Goal: Information Seeking & Learning: Learn about a topic

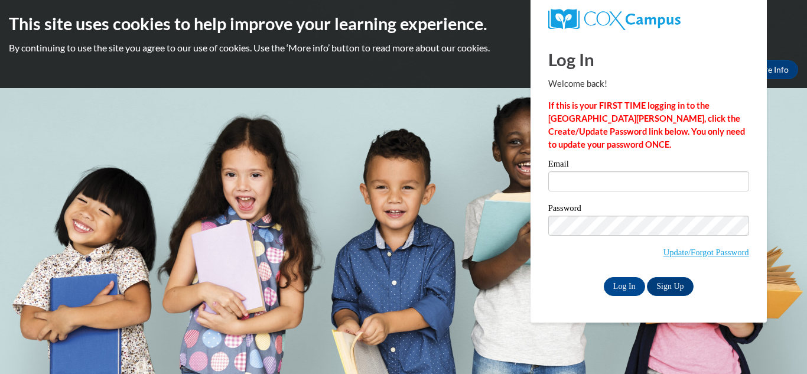
type input "pinterb@swallowschool.org"
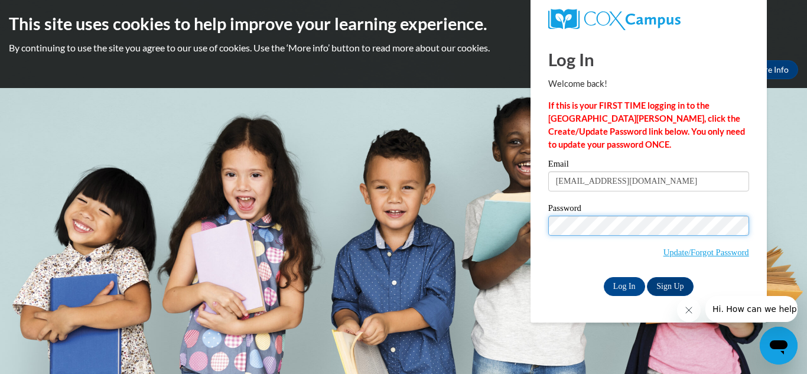
click at [604, 277] on input "Log In" at bounding box center [624, 286] width 41 height 19
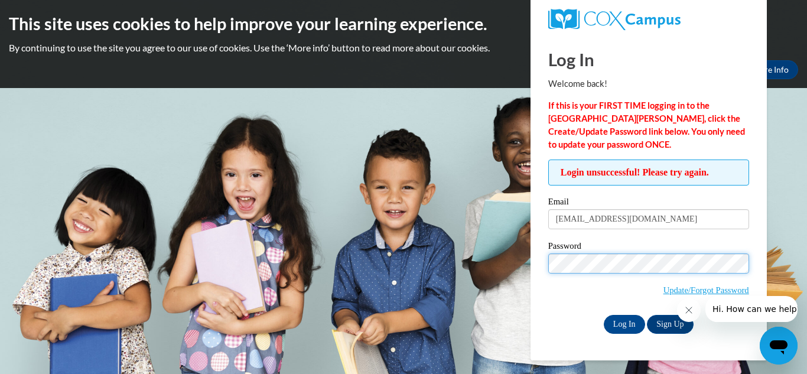
click at [604, 315] on input "Log In" at bounding box center [624, 324] width 41 height 19
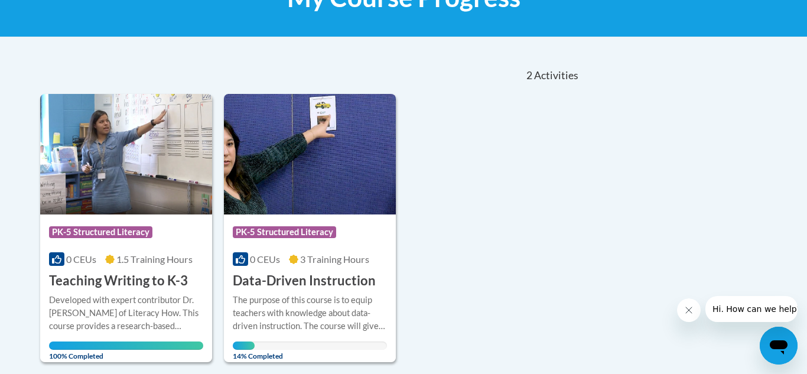
click at [532, 201] on div "Course Category: PK-5 Structured Literacy 0 CEUs 1.5 Training Hours COURSE Teac…" at bounding box center [310, 228] width 541 height 268
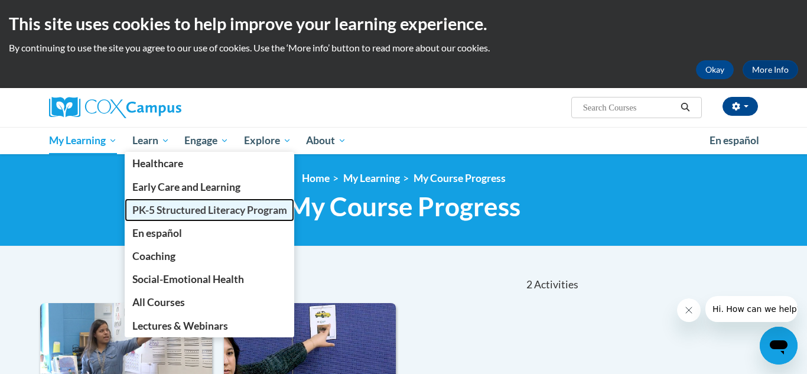
click at [179, 211] on span "PK-5 Structured Literacy Program" at bounding box center [209, 210] width 155 height 12
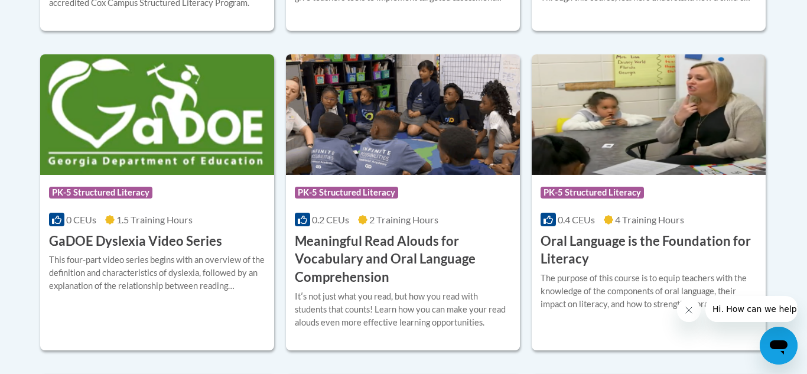
scroll to position [768, 0]
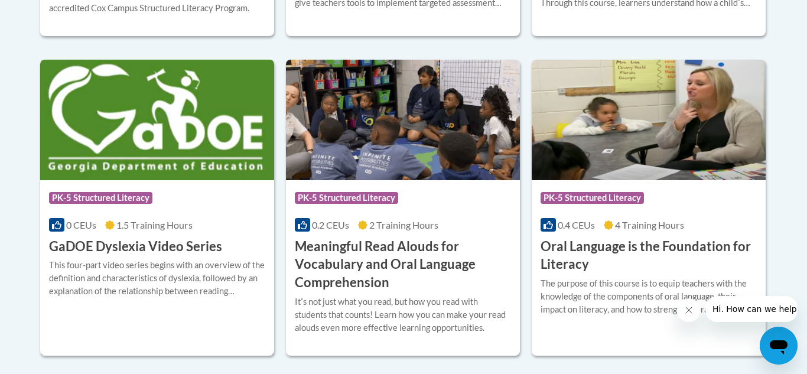
click at [192, 162] on img at bounding box center [157, 120] width 234 height 121
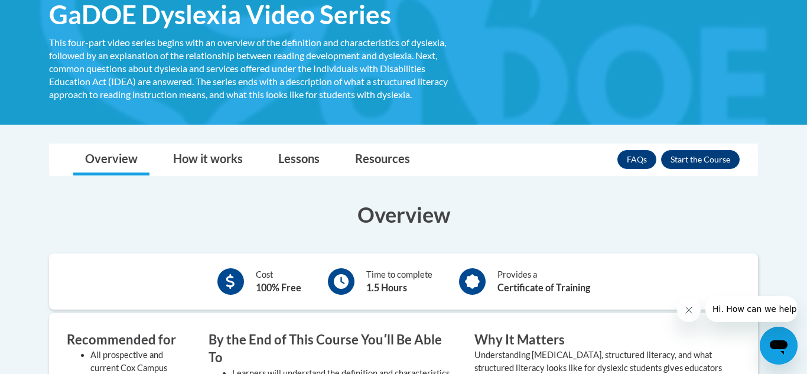
scroll to position [216, 0]
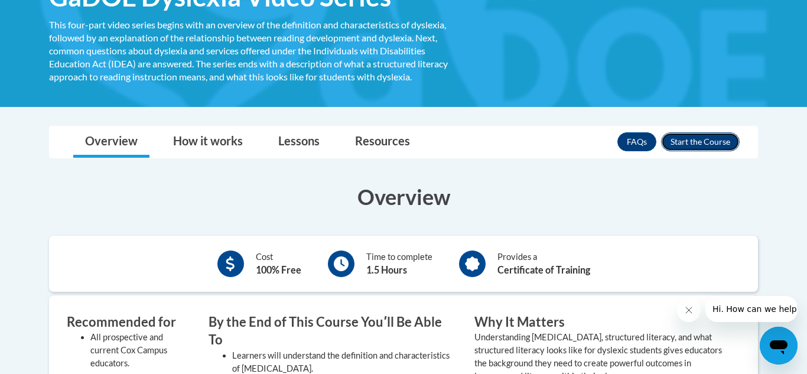
click at [717, 141] on button "Enroll" at bounding box center [700, 141] width 79 height 19
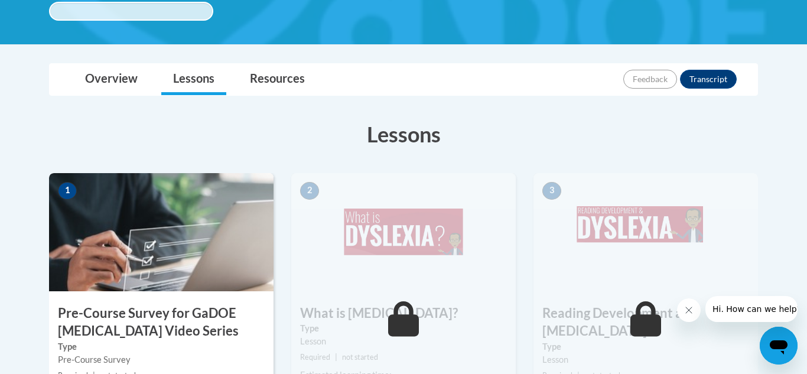
scroll to position [261, 0]
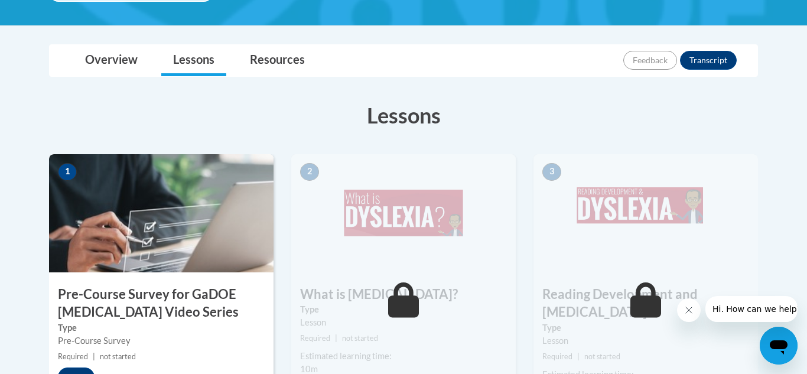
click at [185, 233] on img at bounding box center [161, 213] width 224 height 118
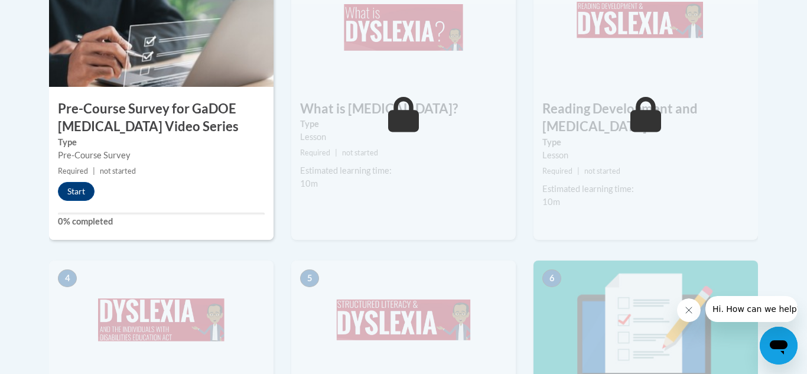
scroll to position [443, 0]
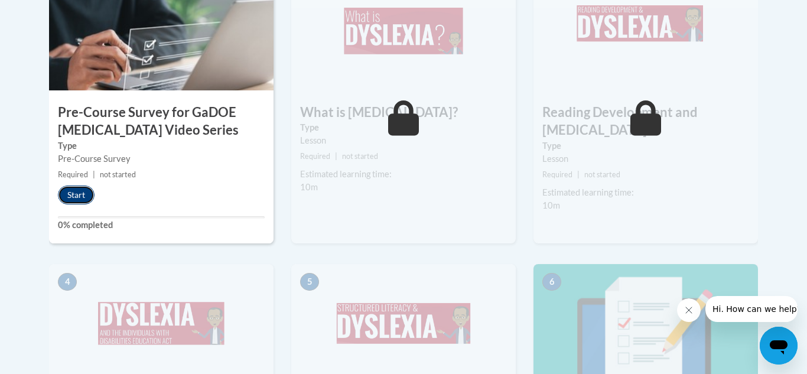
click at [79, 197] on button "Start" at bounding box center [76, 194] width 37 height 19
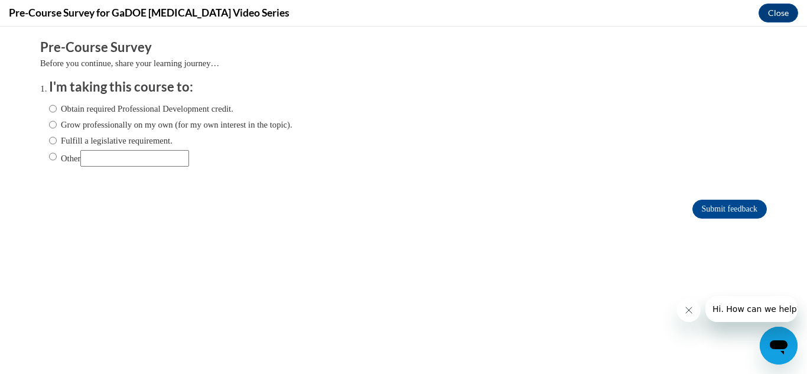
scroll to position [0, 0]
click at [54, 111] on input "Obtain required Professional Development credit." at bounding box center [53, 108] width 8 height 13
radio input "true"
click at [718, 207] on input "Submit feedback" at bounding box center [729, 209] width 74 height 19
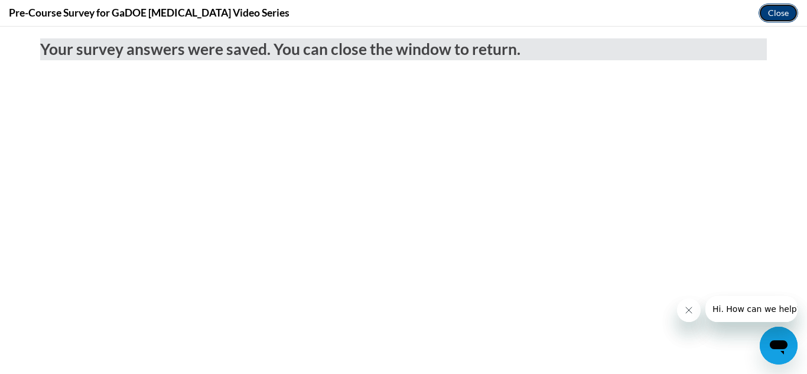
click at [775, 16] on button "Close" at bounding box center [779, 13] width 40 height 19
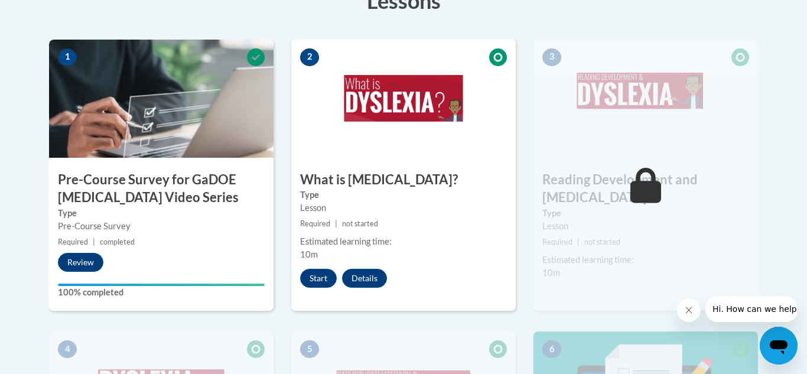
scroll to position [373, 0]
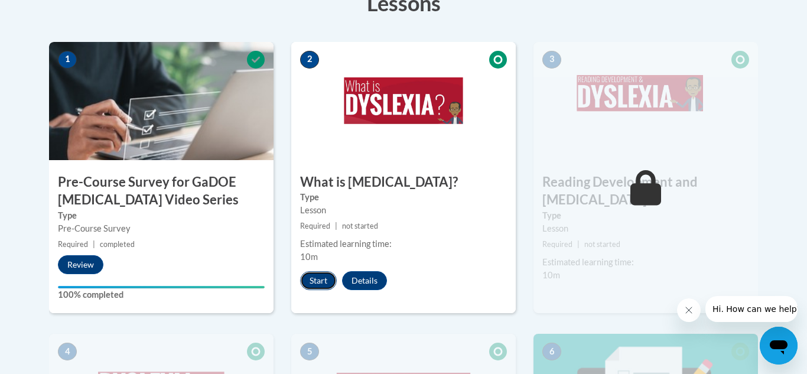
click at [317, 279] on button "Start" at bounding box center [318, 280] width 37 height 19
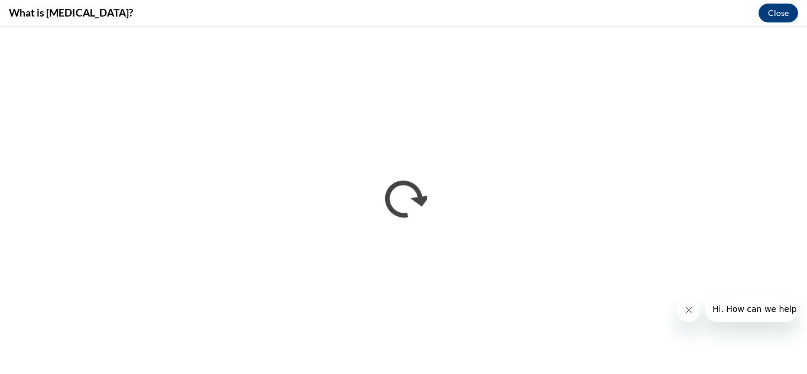
scroll to position [0, 0]
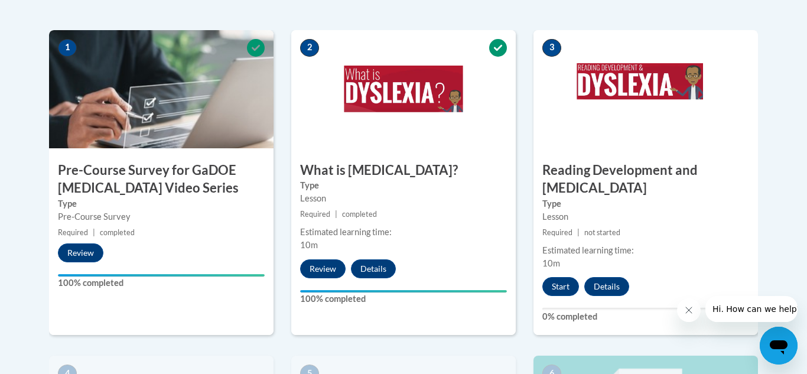
scroll to position [389, 0]
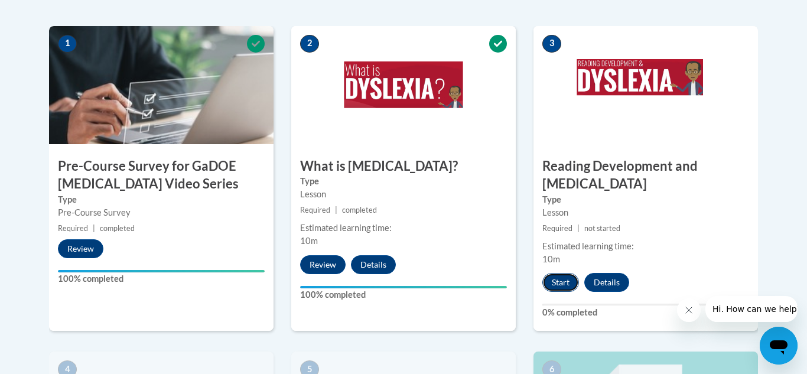
click at [564, 273] on button "Start" at bounding box center [560, 282] width 37 height 19
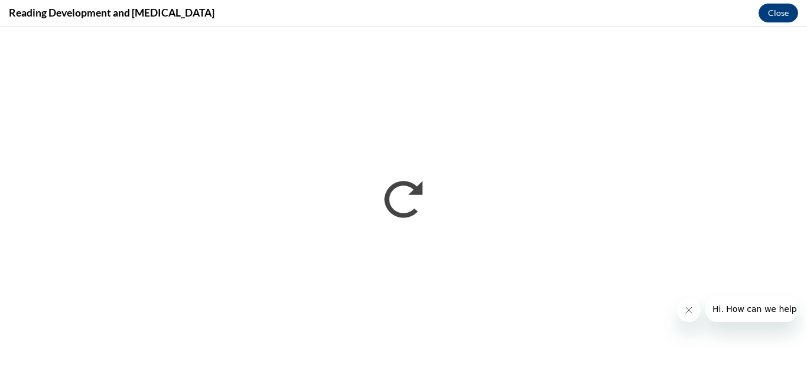
scroll to position [0, 0]
click at [685, 314] on icon "Close message from company" at bounding box center [688, 309] width 9 height 9
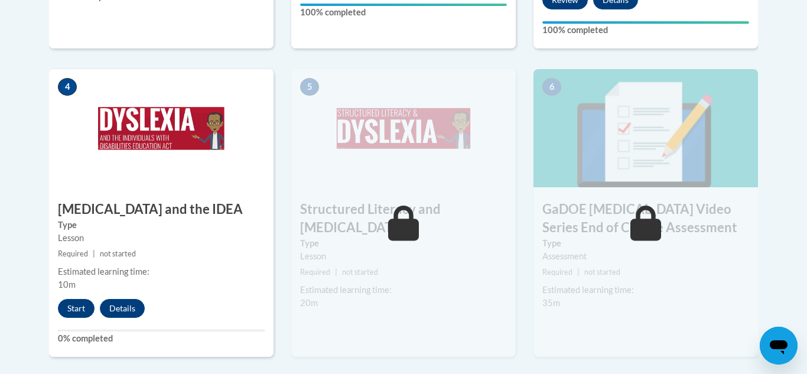
scroll to position [674, 0]
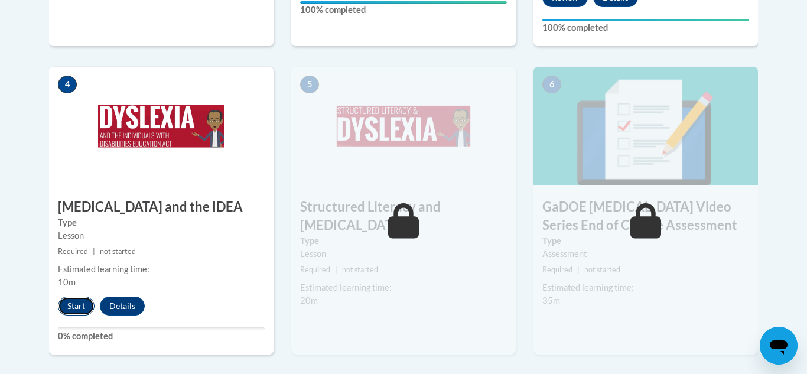
click at [78, 297] on button "Start" at bounding box center [76, 306] width 37 height 19
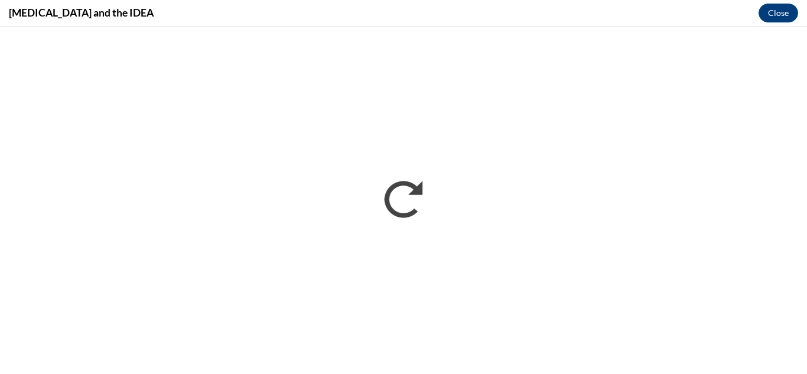
scroll to position [0, 0]
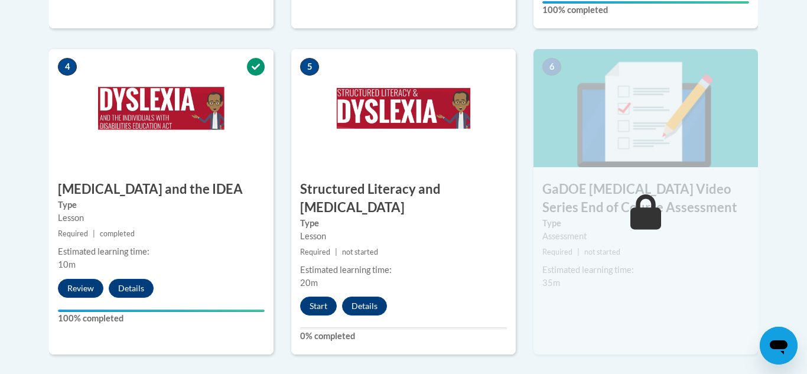
scroll to position [708, 0]
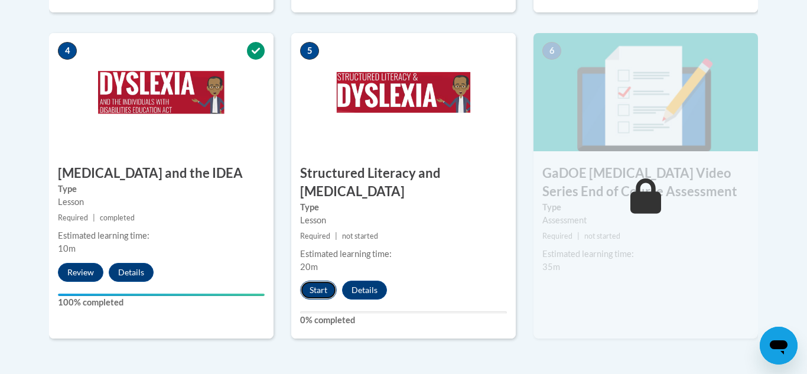
click at [318, 281] on button "Start" at bounding box center [318, 290] width 37 height 19
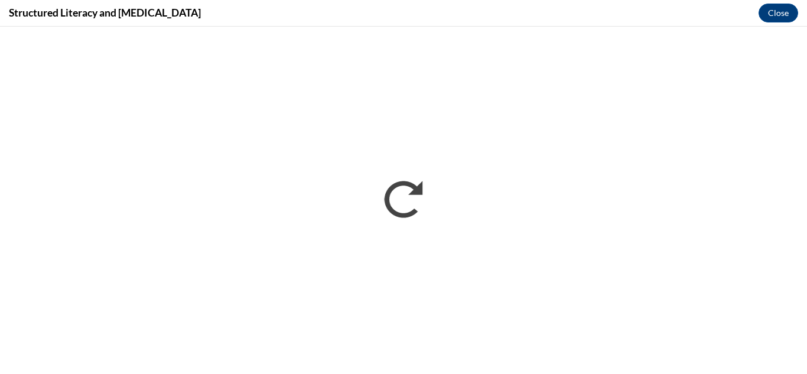
scroll to position [0, 0]
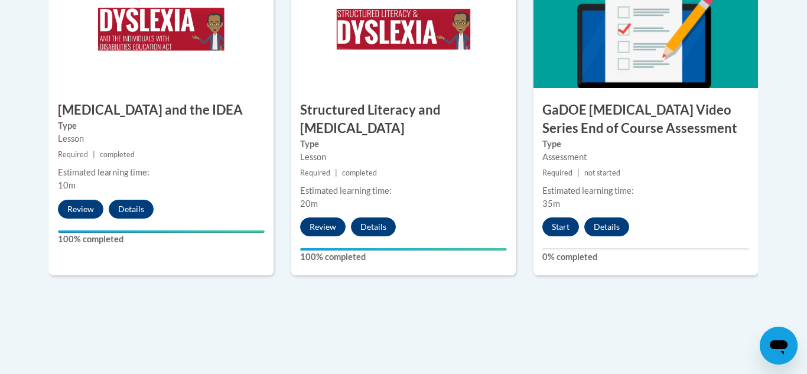
scroll to position [761, 0]
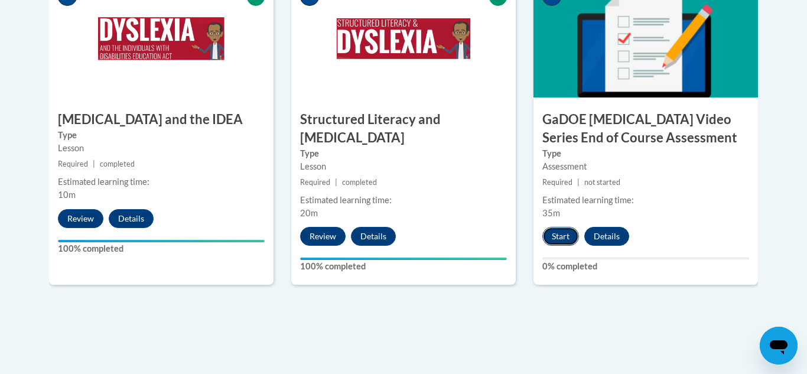
click at [559, 227] on button "Start" at bounding box center [560, 236] width 37 height 19
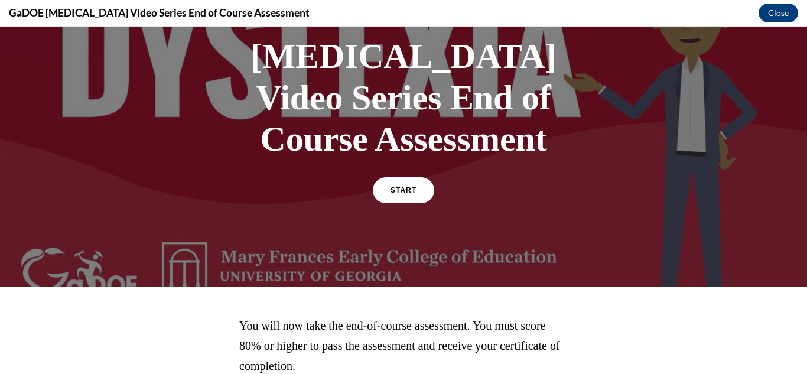
scroll to position [0, 0]
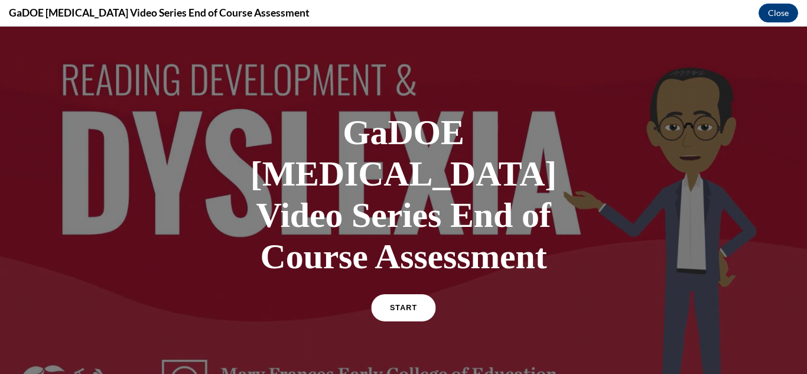
click at [409, 294] on link "START" at bounding box center [403, 307] width 64 height 27
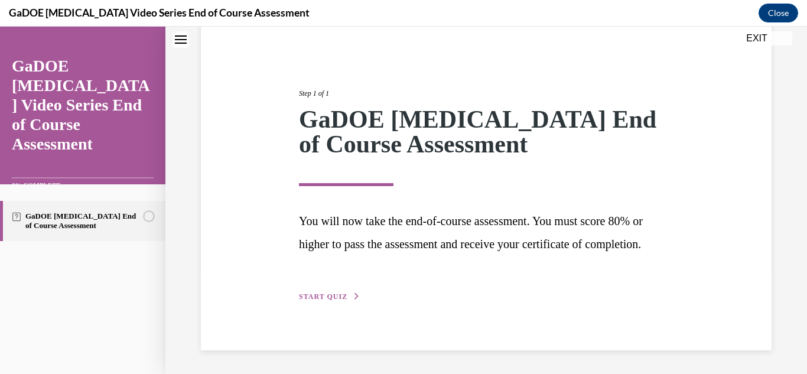
scroll to position [126, 0]
click at [409, 262] on div "Step 1 of 1 GaDOE Dyslexia End of Course Assessment You will now take the end-o…" at bounding box center [486, 182] width 392 height 242
click at [337, 291] on button "START QUIZ" at bounding box center [329, 296] width 61 height 11
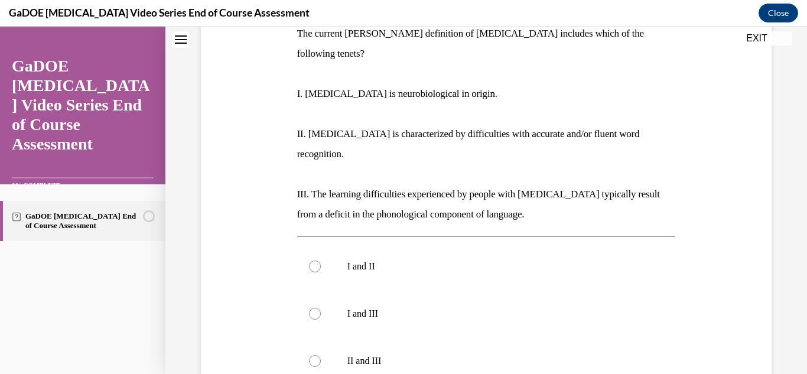
scroll to position [203, 0]
radio input "true"
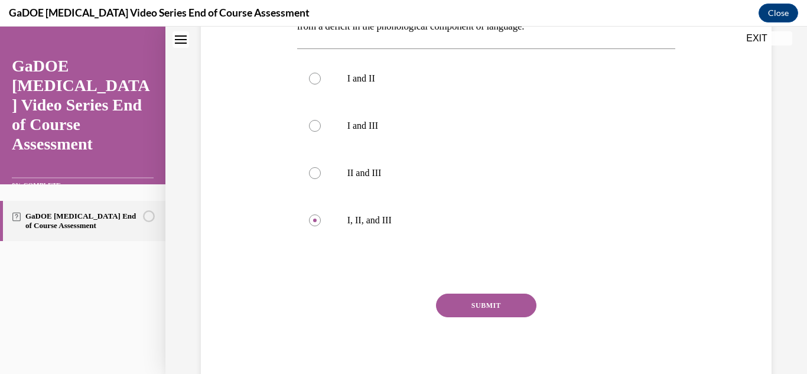
click at [490, 294] on button "SUBMIT" at bounding box center [486, 306] width 100 height 24
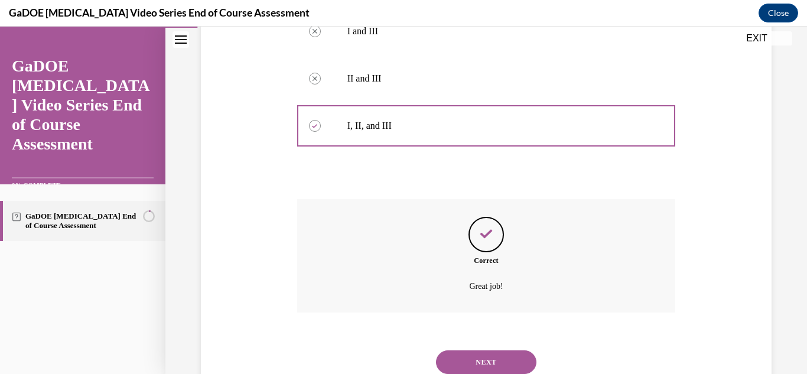
scroll to position [485, 0]
click at [502, 349] on button "NEXT" at bounding box center [486, 361] width 100 height 24
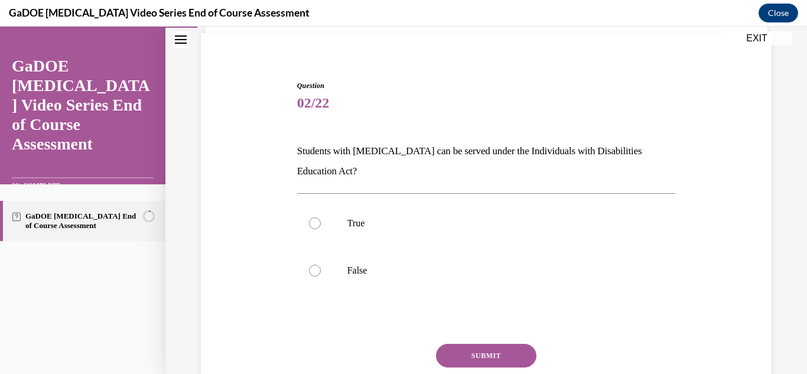
scroll to position [88, 0]
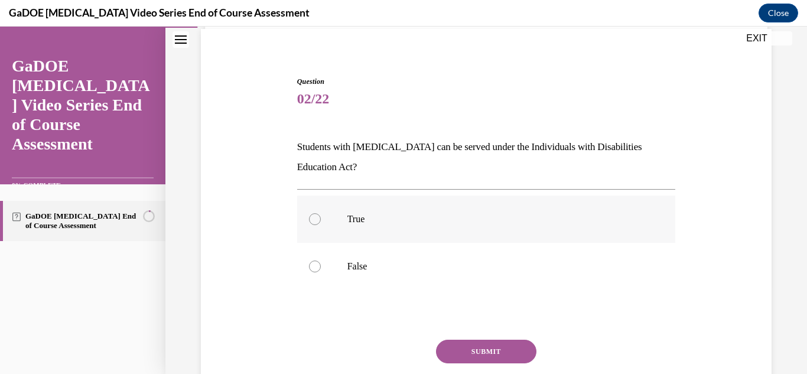
click at [314, 222] on div at bounding box center [315, 219] width 12 height 12
click at [314, 222] on input "True" at bounding box center [315, 219] width 12 height 12
radio input "true"
click at [510, 351] on button "SUBMIT" at bounding box center [486, 352] width 100 height 24
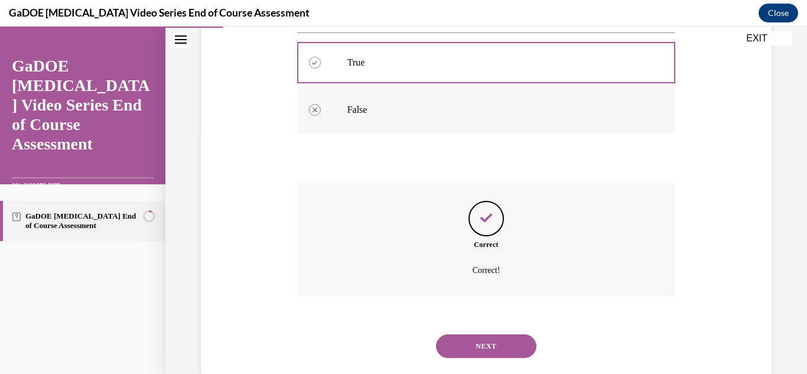
scroll to position [270, 0]
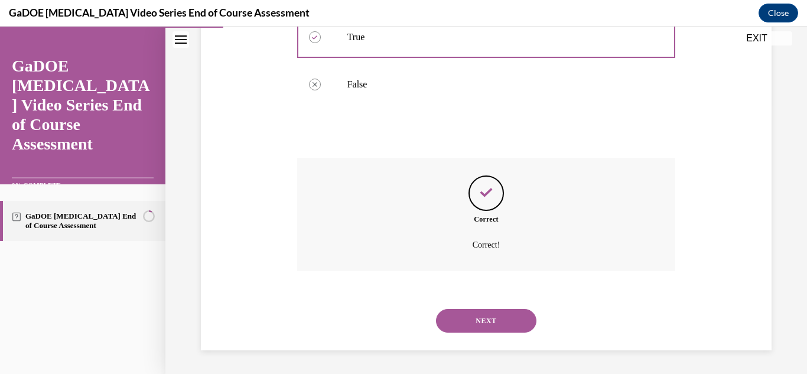
click at [503, 326] on button "NEXT" at bounding box center [486, 321] width 100 height 24
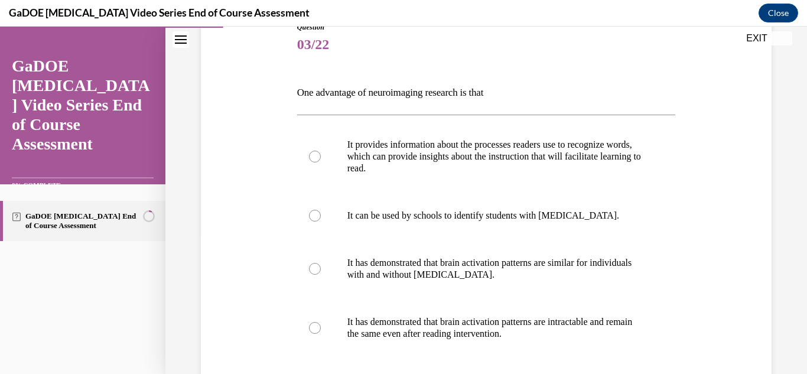
scroll to position [147, 0]
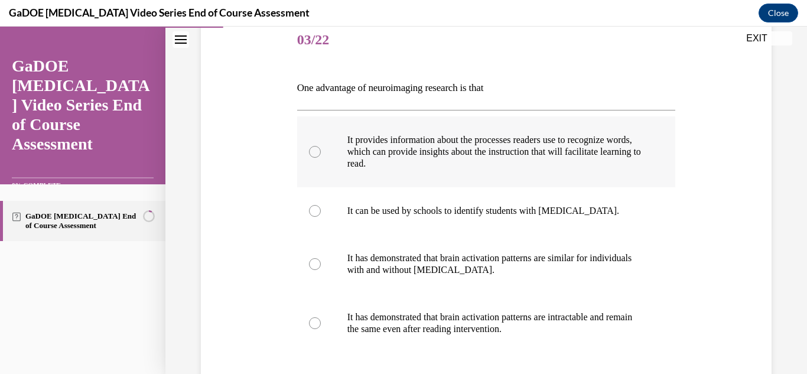
click at [314, 152] on div at bounding box center [315, 152] width 12 height 12
click at [314, 152] on input "It provides information about the processes readers use to recognize words, whi…" at bounding box center [315, 152] width 12 height 12
radio input "true"
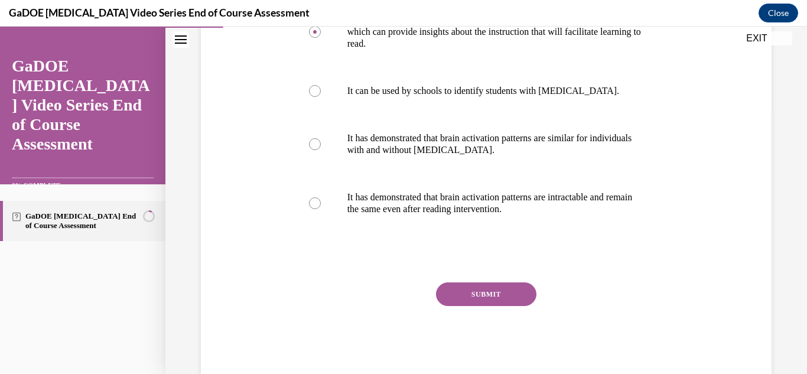
click at [507, 288] on button "SUBMIT" at bounding box center [486, 294] width 100 height 24
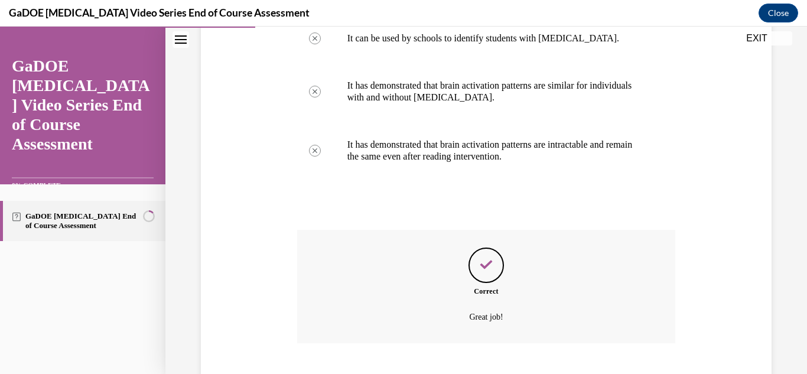
scroll to position [392, 0]
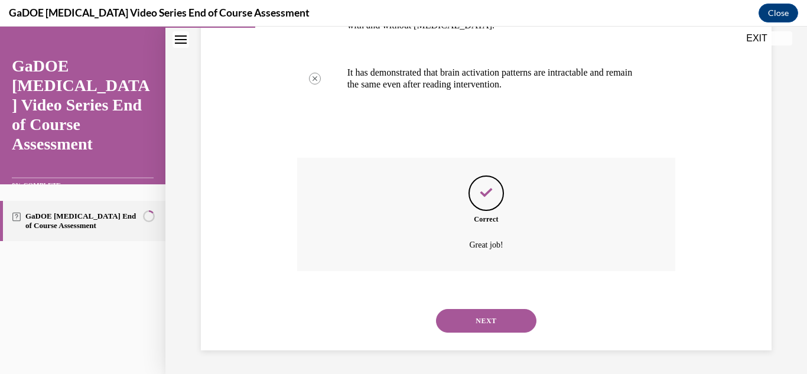
click at [517, 315] on button "NEXT" at bounding box center [486, 321] width 100 height 24
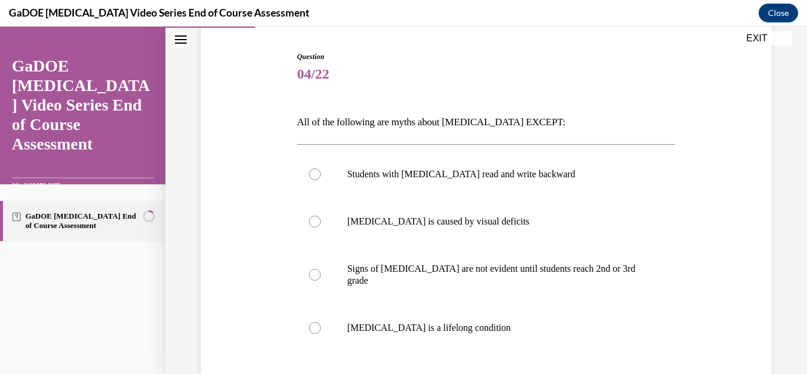
scroll to position [115, 0]
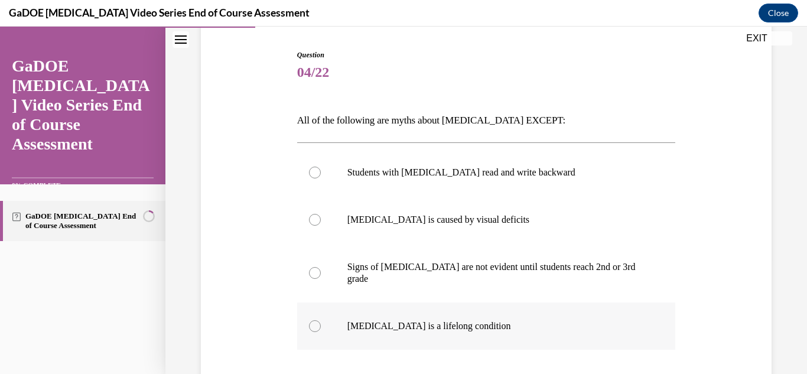
click at [317, 320] on div at bounding box center [315, 326] width 12 height 12
click at [317, 320] on input "Dyslexia is a lifelong condition" at bounding box center [315, 326] width 12 height 12
radio input "true"
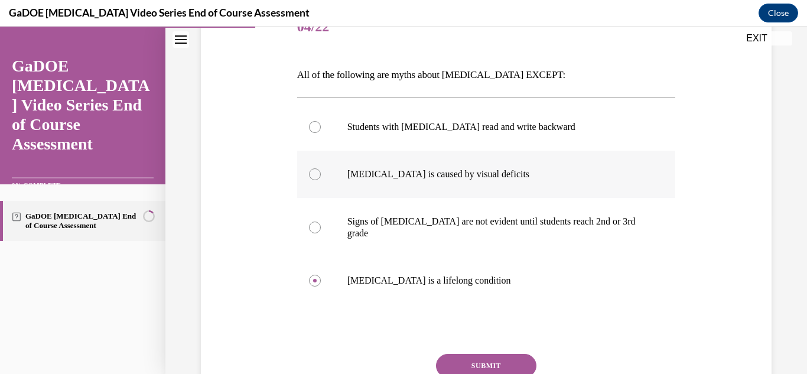
scroll to position [166, 0]
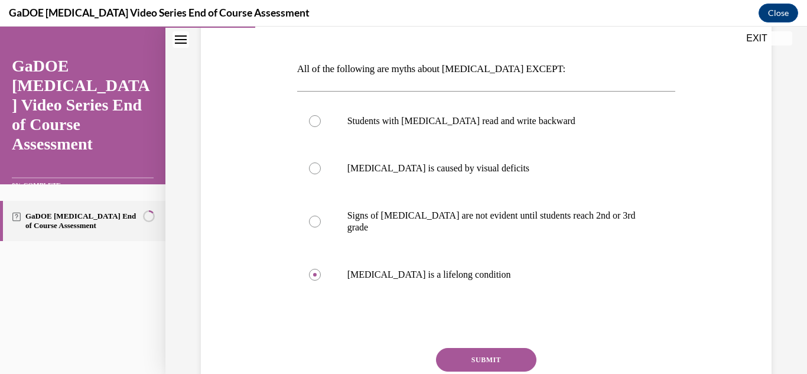
click at [508, 348] on button "SUBMIT" at bounding box center [486, 360] width 100 height 24
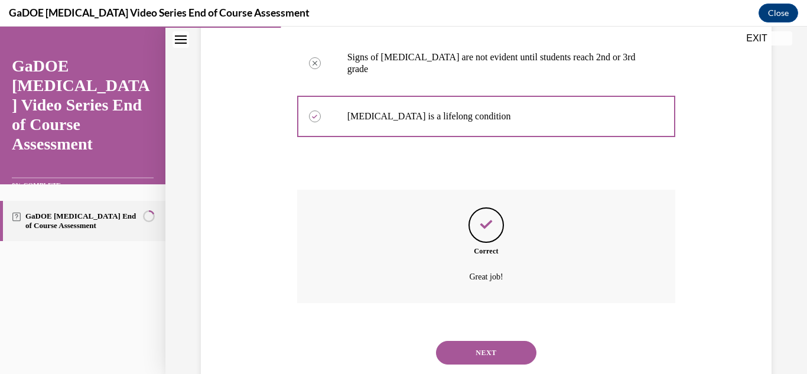
scroll to position [344, 0]
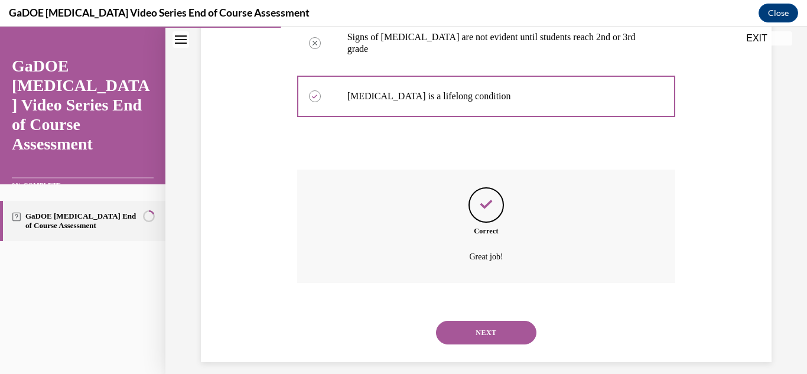
click at [506, 330] on button "NEXT" at bounding box center [486, 333] width 100 height 24
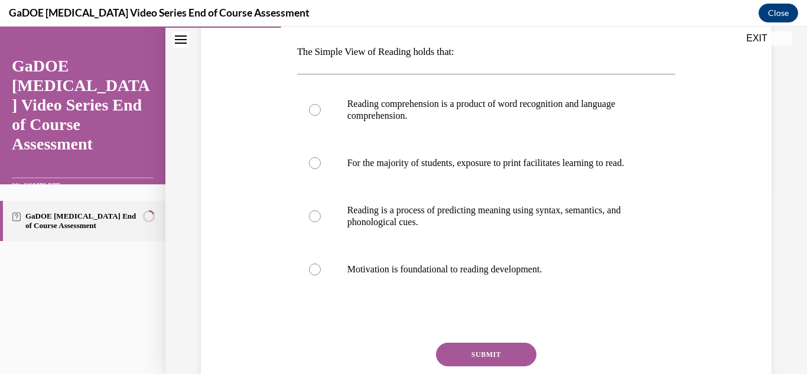
scroll to position [185, 0]
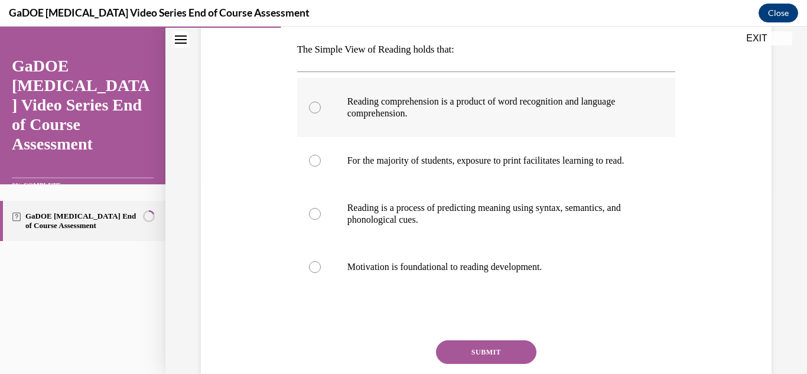
click at [317, 109] on div at bounding box center [315, 108] width 12 height 12
click at [317, 109] on input "Reading comprehension is a product of word recognition and language comprehensi…" at bounding box center [315, 108] width 12 height 12
radio input "true"
click at [510, 364] on button "SUBMIT" at bounding box center [486, 352] width 100 height 24
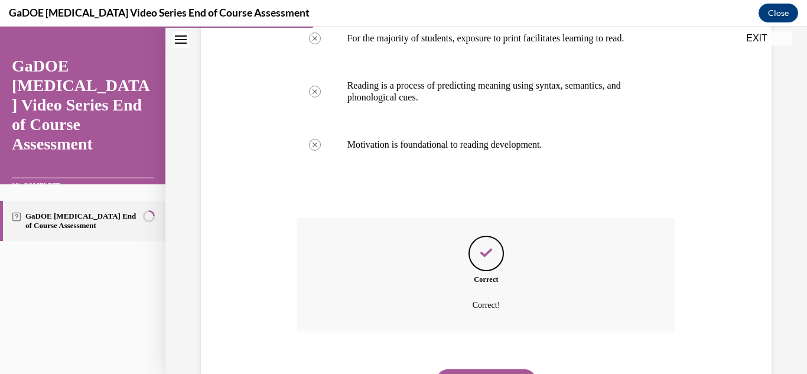
scroll to position [380, 0]
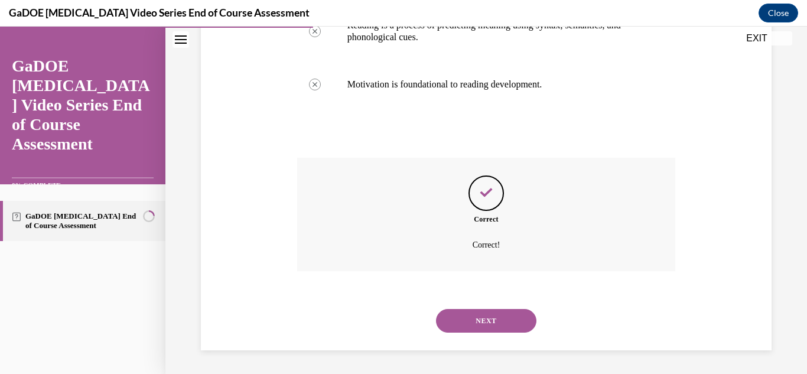
click at [484, 323] on button "NEXT" at bounding box center [486, 321] width 100 height 24
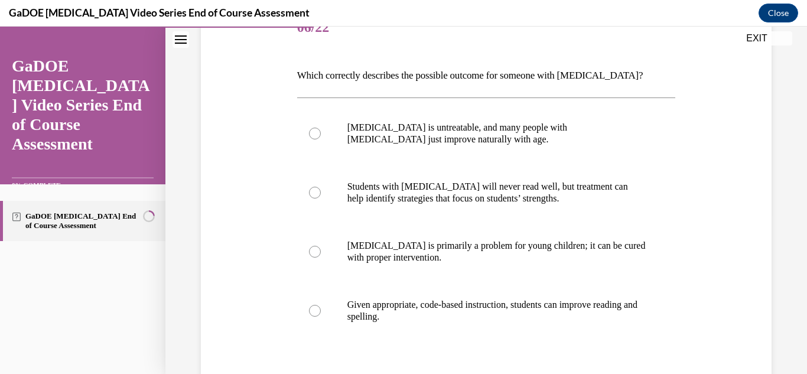
scroll to position [160, 0]
click at [314, 315] on div at bounding box center [315, 310] width 12 height 12
click at [314, 315] on input "Given appropriate, code-based instruction, students can improve reading and spe…" at bounding box center [315, 310] width 12 height 12
radio input "true"
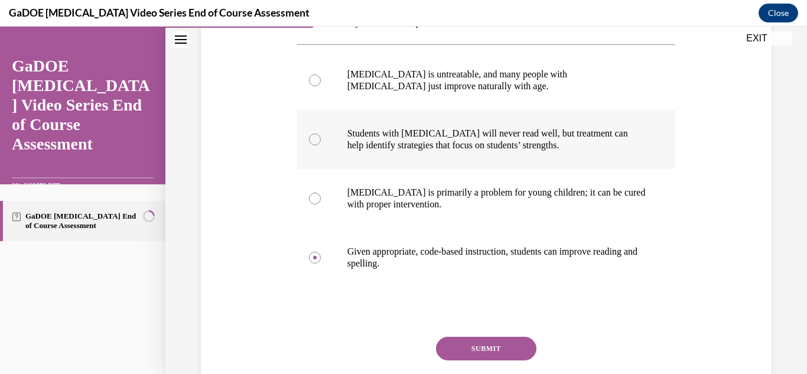
scroll to position [296, 0]
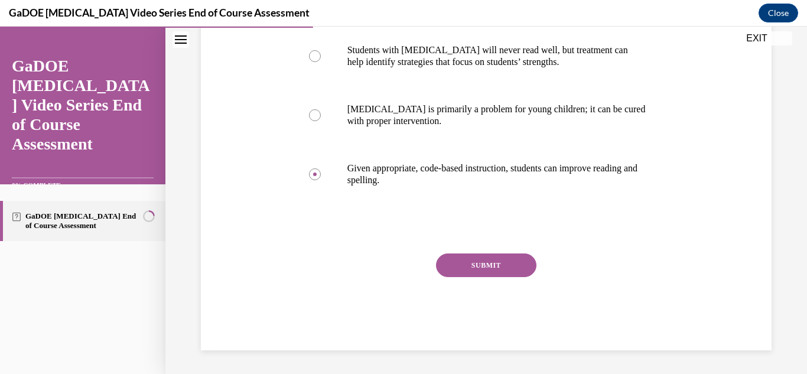
click at [487, 268] on button "SUBMIT" at bounding box center [486, 265] width 100 height 24
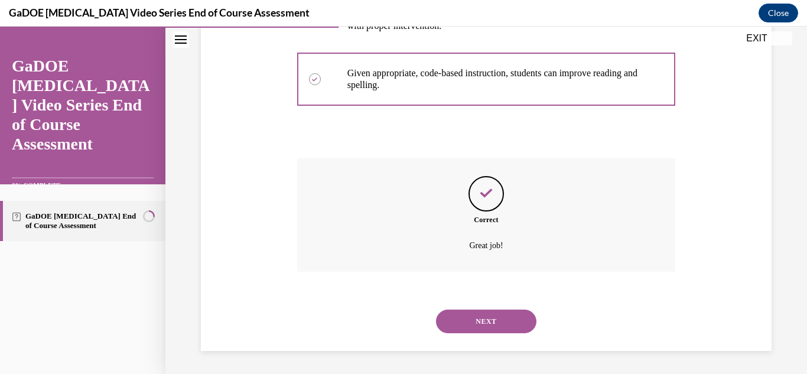
scroll to position [392, 0]
click at [493, 320] on button "NEXT" at bounding box center [486, 321] width 100 height 24
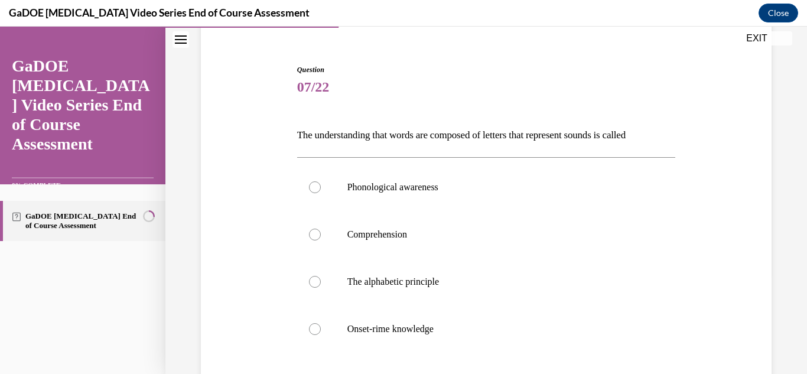
scroll to position [128, 0]
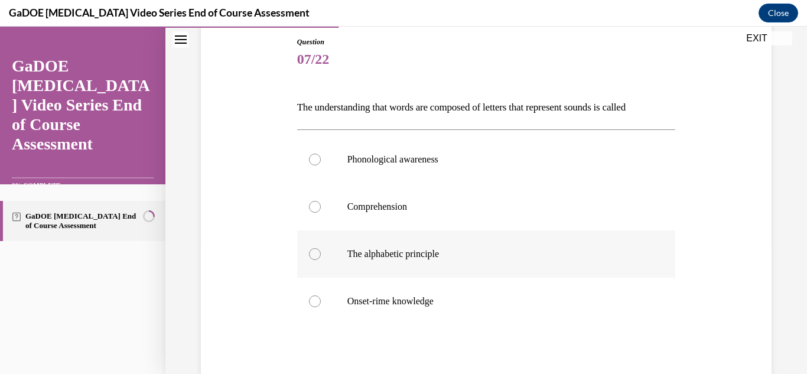
click at [315, 255] on div at bounding box center [315, 254] width 12 height 12
click at [315, 255] on input "The alphabetic principle" at bounding box center [315, 254] width 12 height 12
radio input "true"
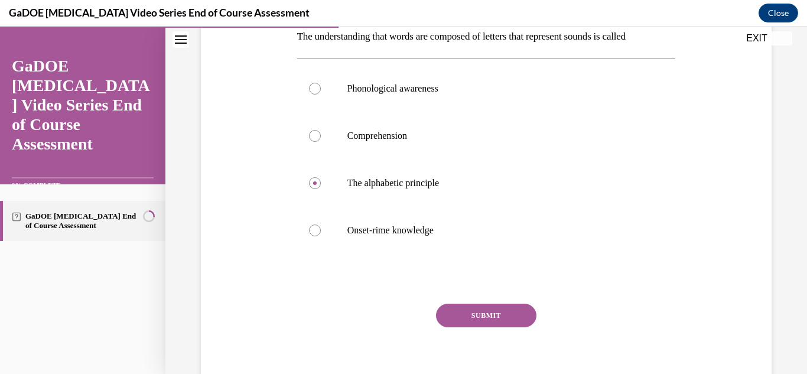
scroll to position [210, 0]
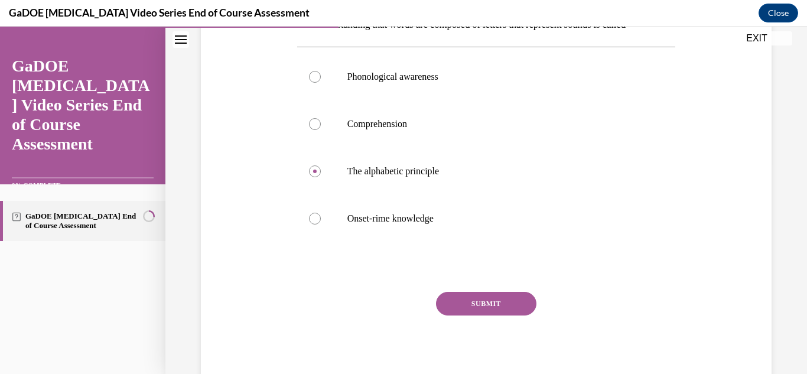
click at [513, 310] on button "SUBMIT" at bounding box center [486, 304] width 100 height 24
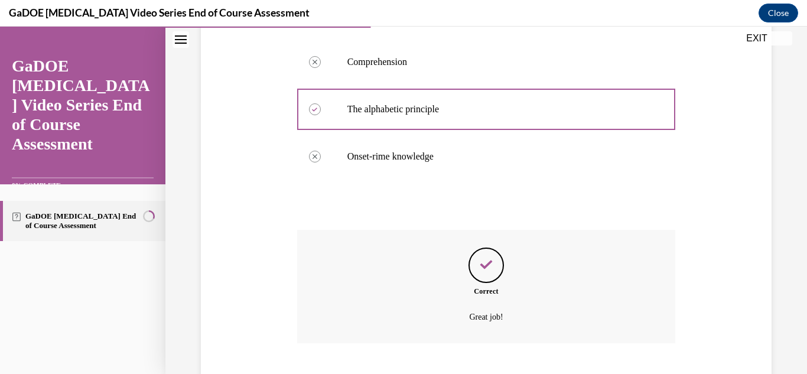
scroll to position [344, 0]
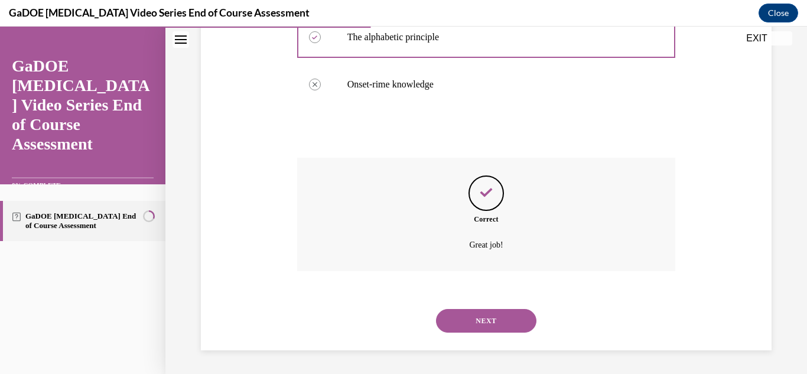
click at [521, 319] on button "NEXT" at bounding box center [486, 321] width 100 height 24
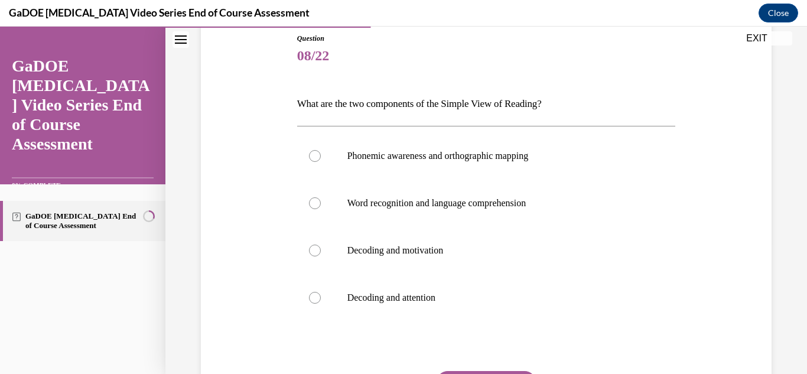
scroll to position [132, 0]
click at [314, 201] on div at bounding box center [315, 202] width 12 height 12
click at [314, 201] on input "Word recognition and language comprehension" at bounding box center [315, 202] width 12 height 12
radio input "true"
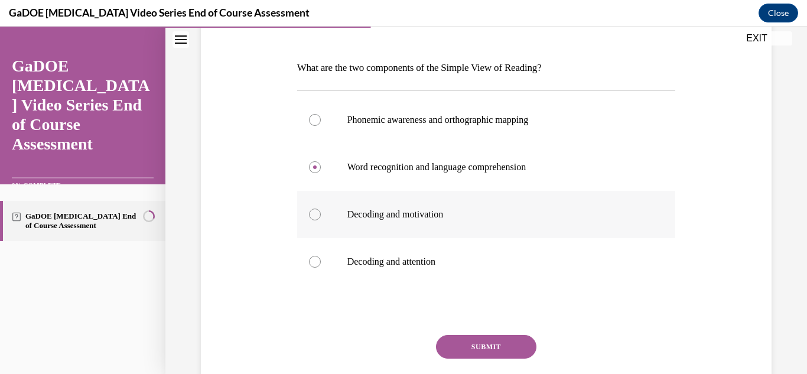
scroll to position [170, 0]
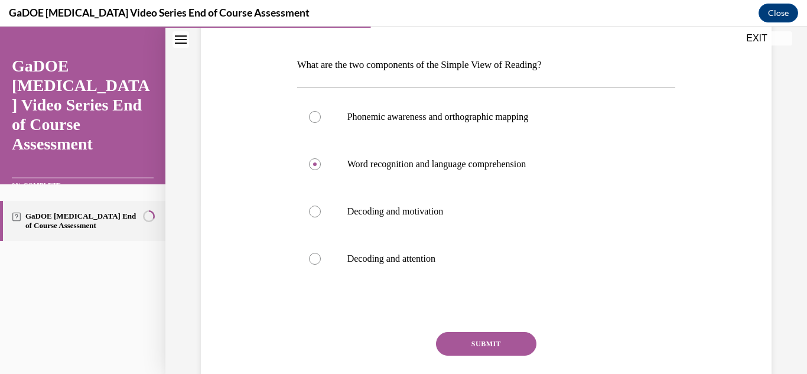
click at [512, 327] on div "Question 08/22 What are the two components of the Simple View of Reading? Phone…" at bounding box center [486, 211] width 379 height 435
click at [512, 335] on button "SUBMIT" at bounding box center [486, 344] width 100 height 24
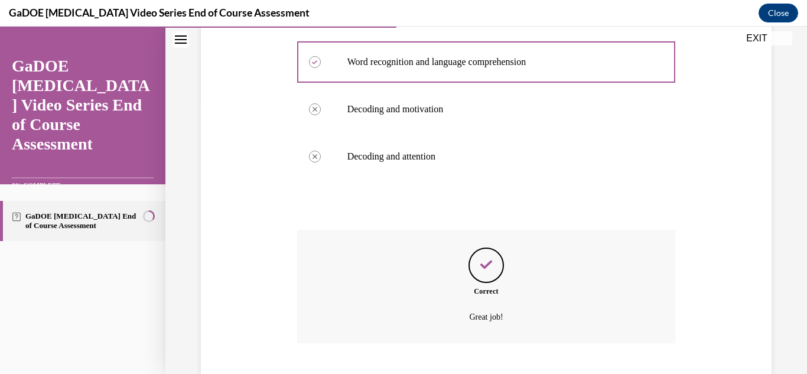
scroll to position [344, 0]
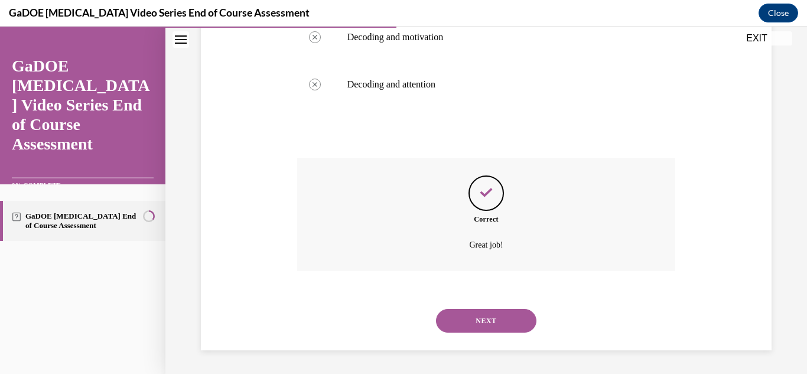
click at [506, 324] on button "NEXT" at bounding box center [486, 321] width 100 height 24
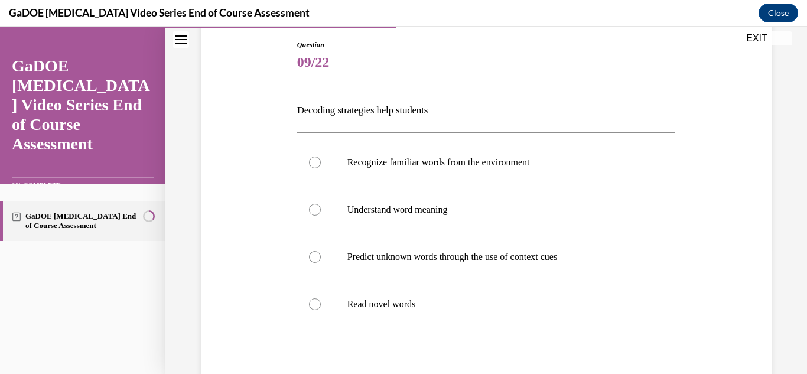
scroll to position [125, 0]
click at [313, 259] on div at bounding box center [315, 256] width 12 height 12
click at [313, 259] on input "Predict unknown words through the use of context cues" at bounding box center [315, 256] width 12 height 12
radio input "true"
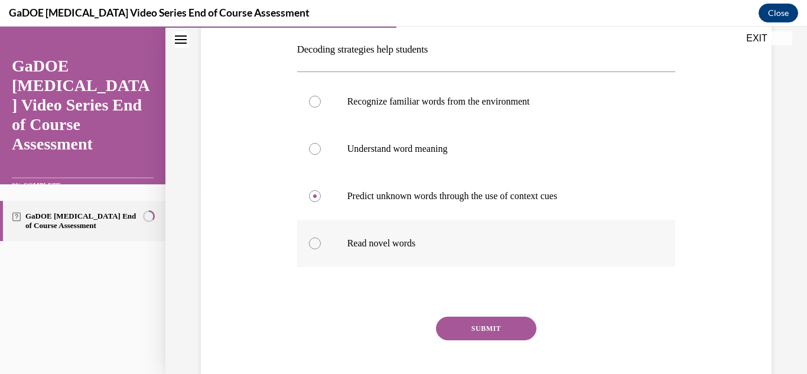
scroll to position [188, 0]
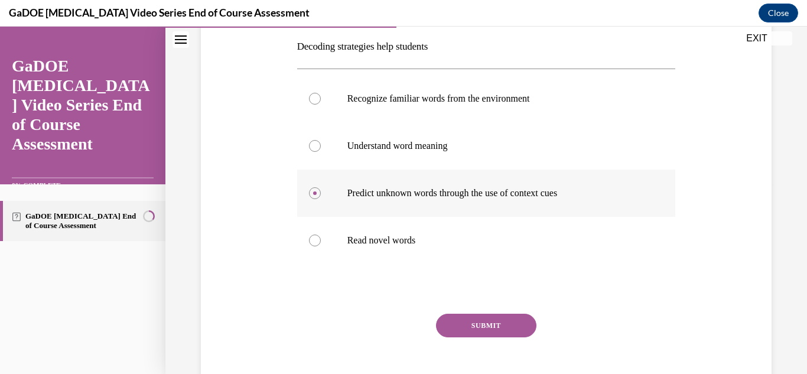
click at [315, 194] on circle at bounding box center [315, 193] width 4 height 4
click at [315, 194] on input "Predict unknown words through the use of context cues" at bounding box center [315, 193] width 12 height 12
click at [503, 40] on p "Decoding strategies help students" at bounding box center [486, 47] width 379 height 20
click at [496, 326] on button "SUBMIT" at bounding box center [486, 326] width 100 height 24
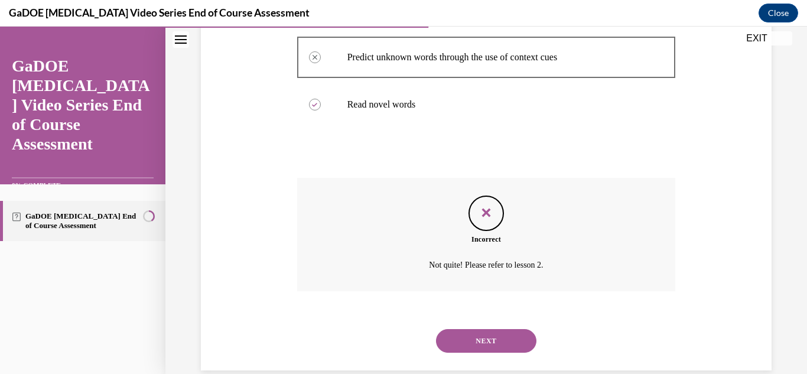
scroll to position [344, 0]
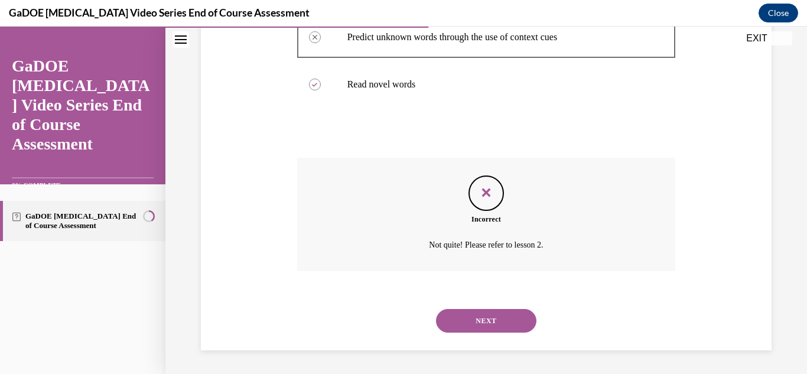
click at [515, 315] on button "NEXT" at bounding box center [486, 321] width 100 height 24
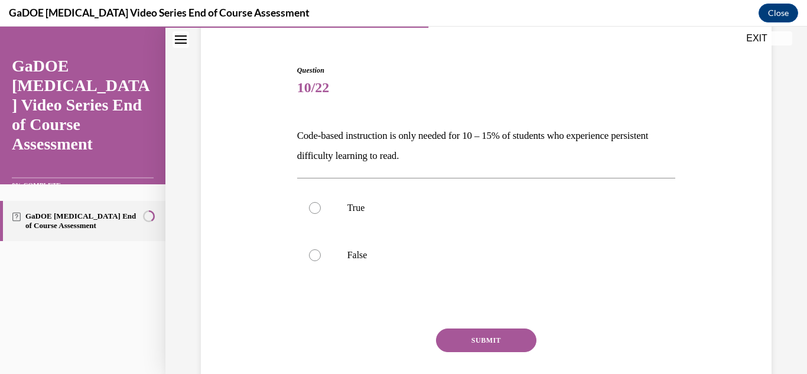
scroll to position [102, 0]
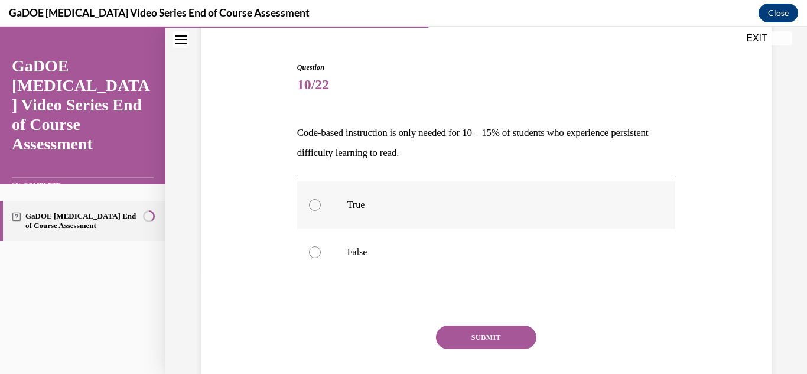
click at [315, 205] on div at bounding box center [315, 205] width 12 height 12
click at [315, 205] on input "True" at bounding box center [315, 205] width 12 height 12
radio input "true"
click at [516, 341] on button "SUBMIT" at bounding box center [486, 338] width 100 height 24
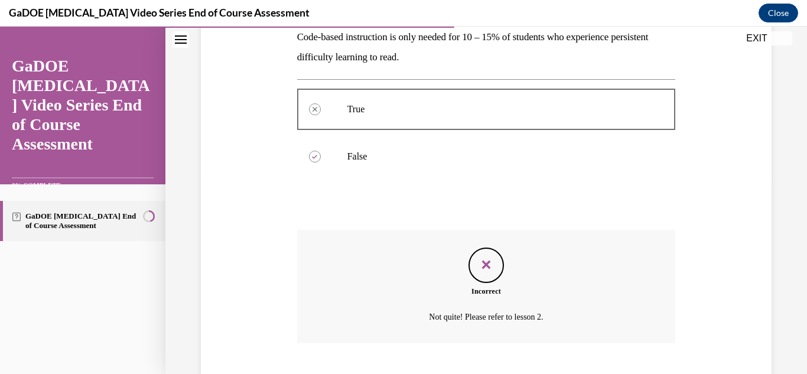
scroll to position [270, 0]
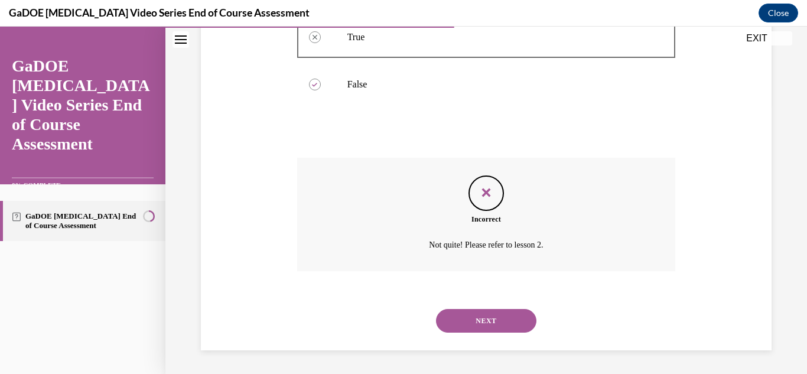
click at [507, 320] on button "NEXT" at bounding box center [486, 321] width 100 height 24
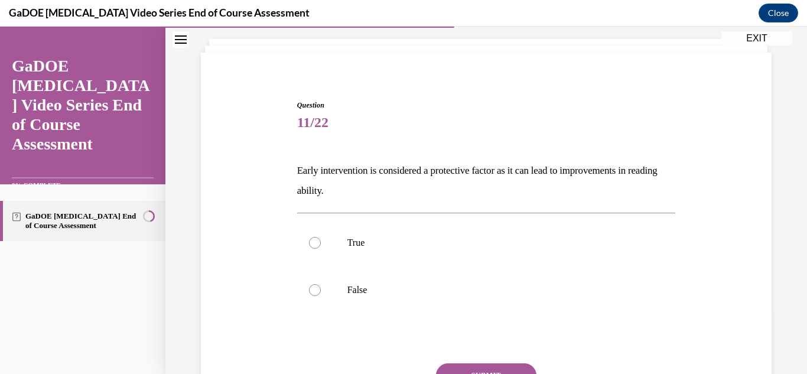
scroll to position [67, 0]
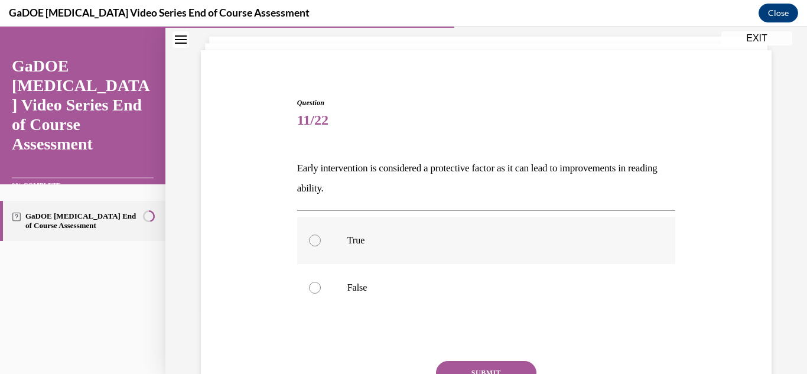
click at [315, 243] on div at bounding box center [315, 241] width 12 height 12
click at [315, 243] on input "True" at bounding box center [315, 241] width 12 height 12
radio input "true"
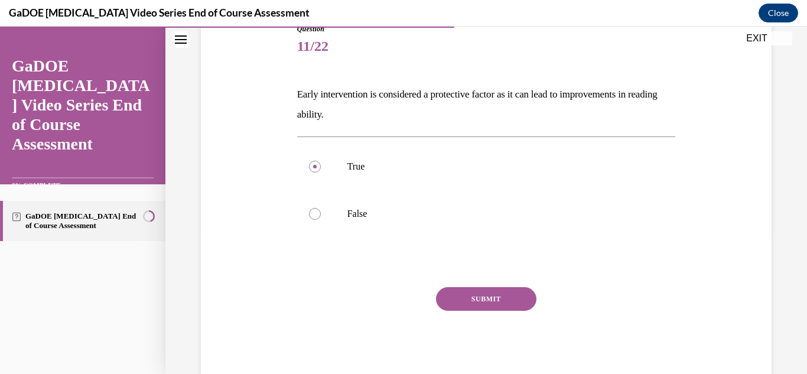
scroll to position [142, 0]
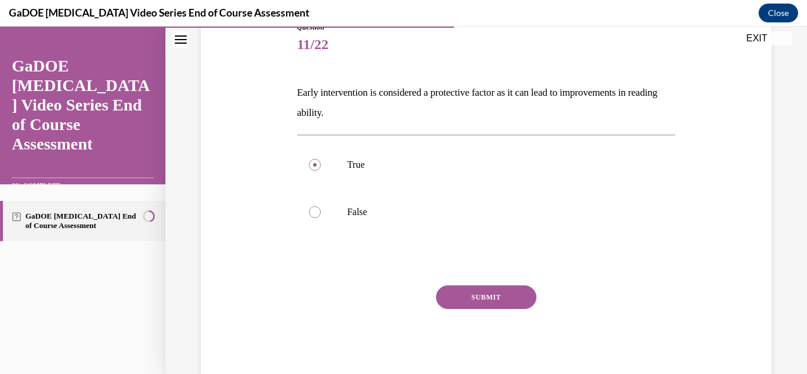
click at [489, 297] on button "SUBMIT" at bounding box center [486, 297] width 100 height 24
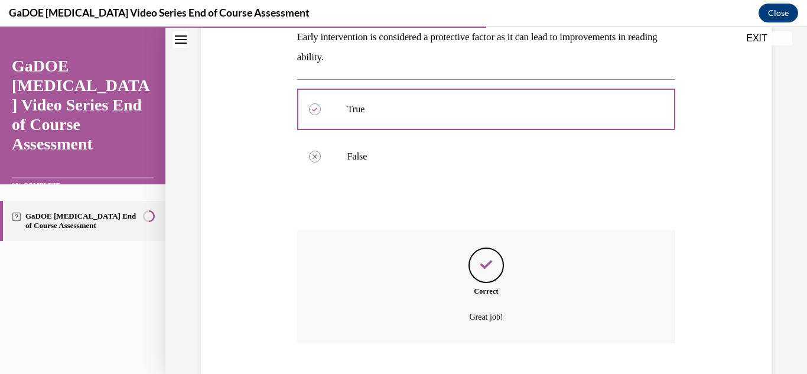
scroll to position [270, 0]
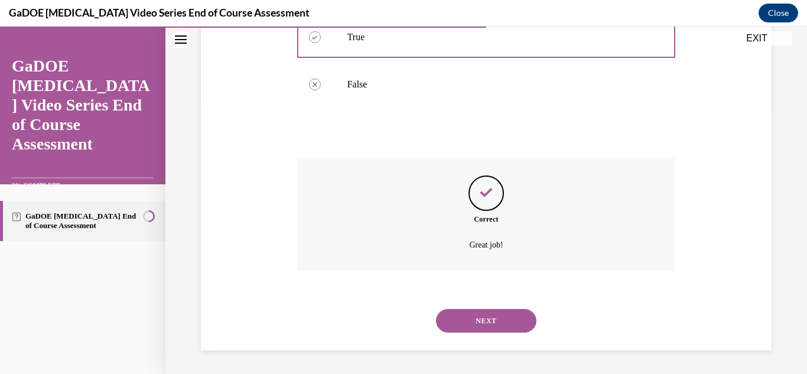
click at [509, 317] on button "NEXT" at bounding box center [486, 321] width 100 height 24
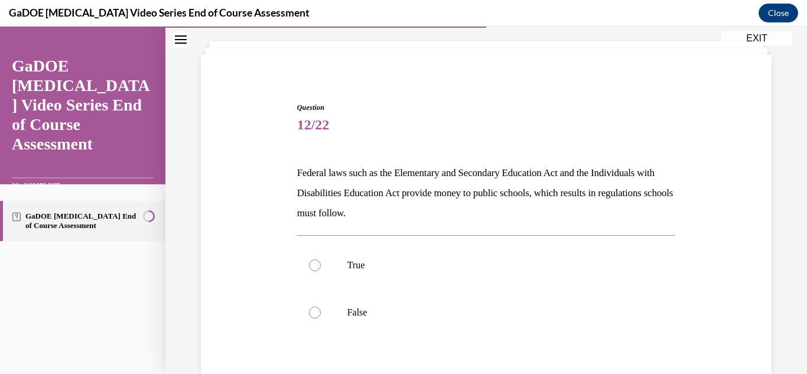
scroll to position [65, 0]
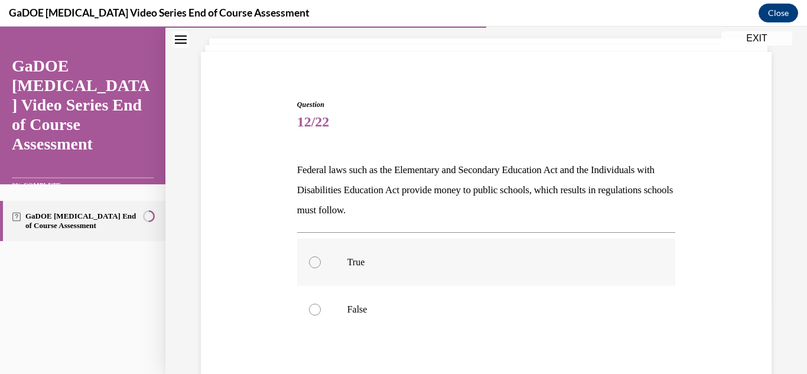
click at [311, 263] on div at bounding box center [315, 262] width 12 height 12
click at [311, 263] on input "True" at bounding box center [315, 262] width 12 height 12
radio input "true"
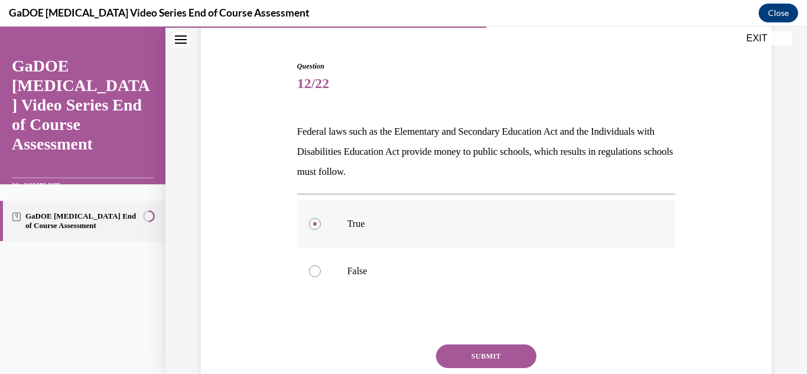
scroll to position [113, 0]
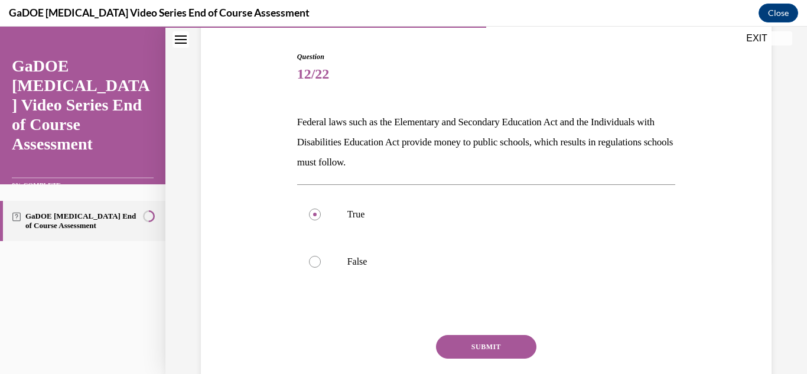
click at [516, 346] on button "SUBMIT" at bounding box center [486, 347] width 100 height 24
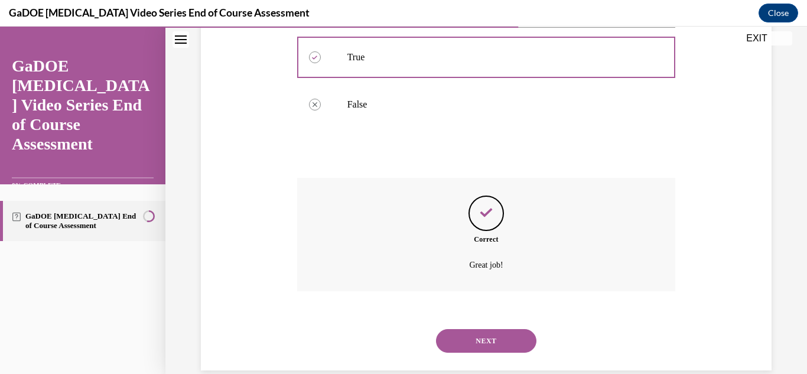
scroll to position [290, 0]
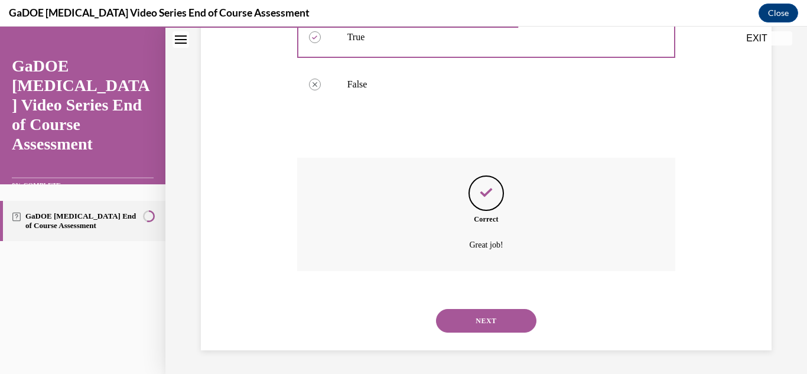
click at [510, 324] on button "NEXT" at bounding box center [486, 321] width 100 height 24
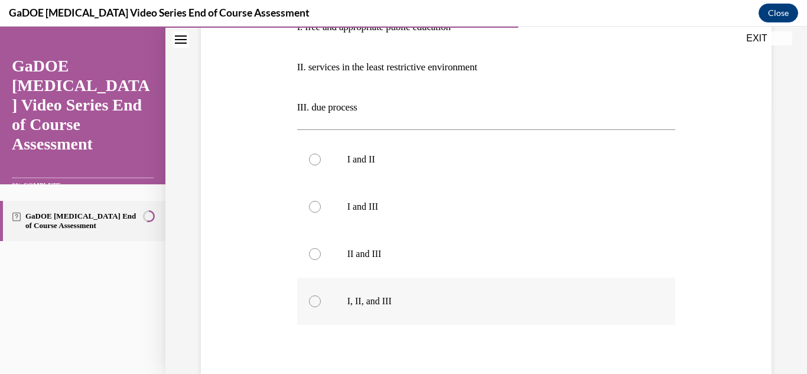
scroll to position [269, 0]
click at [312, 302] on div at bounding box center [315, 301] width 12 height 12
click at [312, 302] on input "I, II, and III" at bounding box center [315, 301] width 12 height 12
radio input "true"
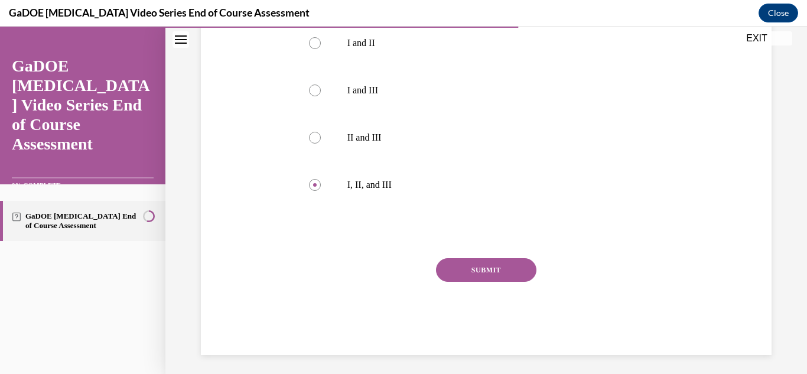
click at [493, 266] on button "SUBMIT" at bounding box center [486, 270] width 100 height 24
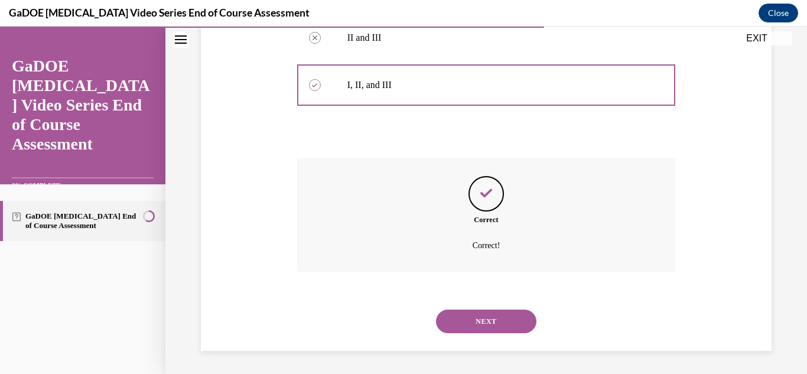
scroll to position [485, 0]
click at [497, 318] on button "NEXT" at bounding box center [486, 321] width 100 height 24
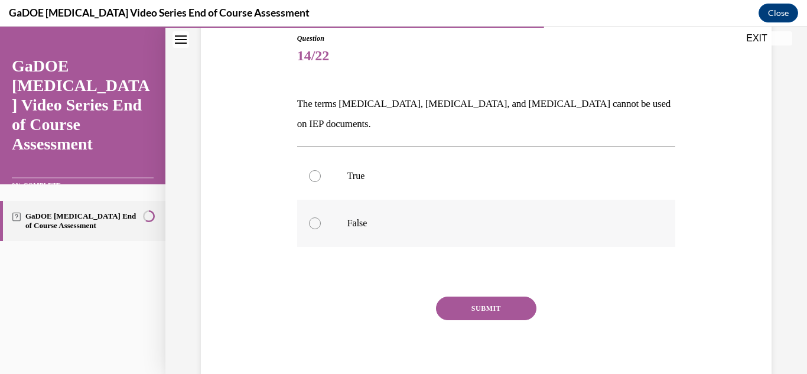
click at [311, 217] on div at bounding box center [315, 223] width 12 height 12
click at [311, 217] on input "False" at bounding box center [315, 223] width 12 height 12
radio input "true"
click at [501, 297] on button "SUBMIT" at bounding box center [486, 309] width 100 height 24
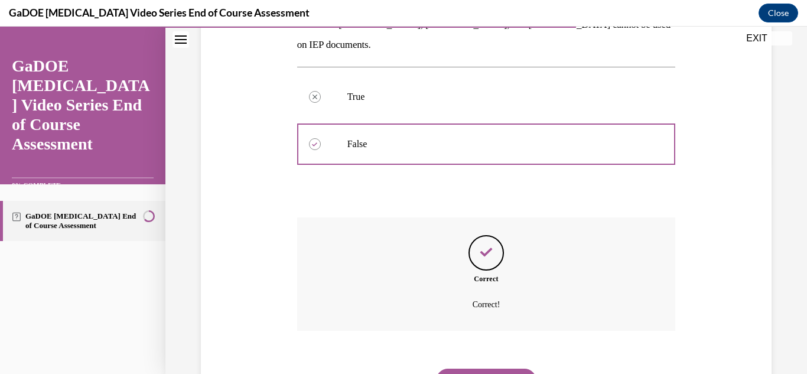
scroll to position [250, 0]
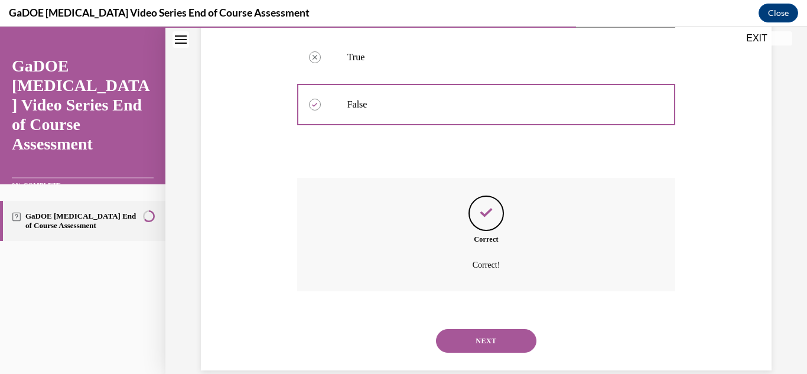
click at [526, 329] on button "NEXT" at bounding box center [486, 341] width 100 height 24
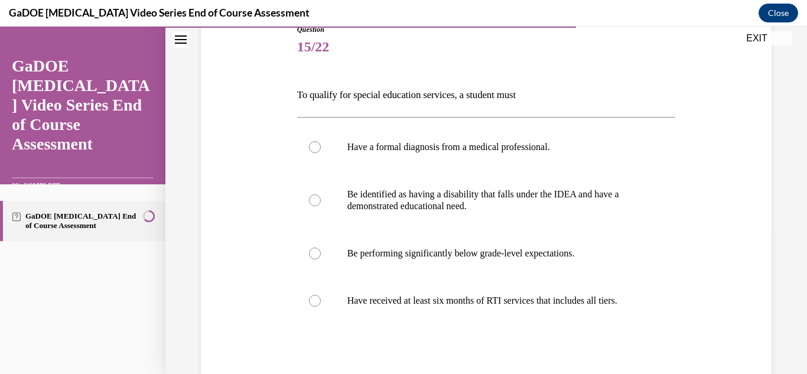
scroll to position [141, 0]
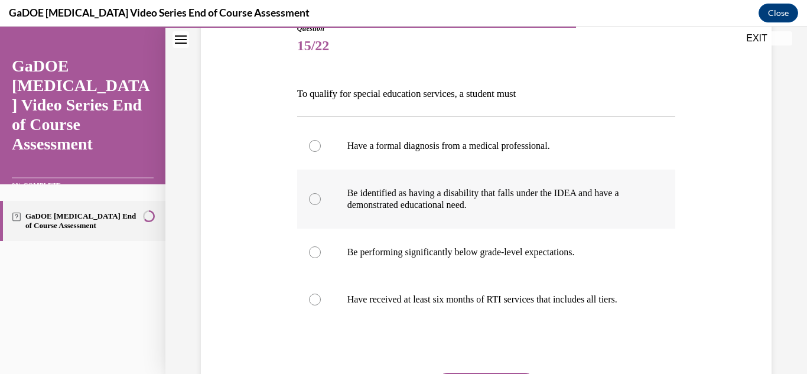
click at [317, 198] on div at bounding box center [315, 199] width 12 height 12
click at [317, 198] on input "Be identified as having a disability that falls under the IDEA and have a demon…" at bounding box center [315, 199] width 12 height 12
radio input "true"
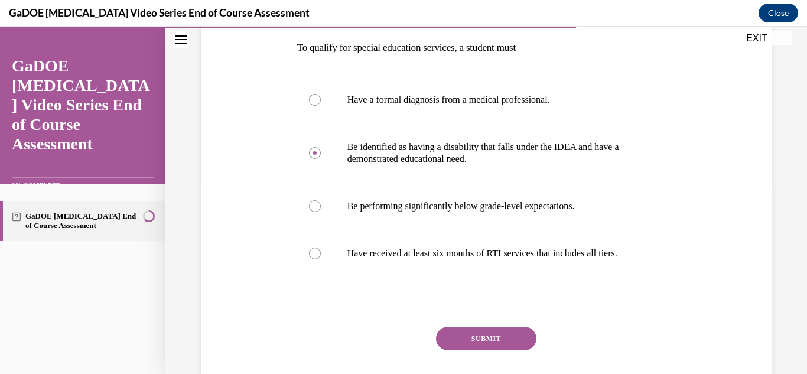
scroll to position [217, 0]
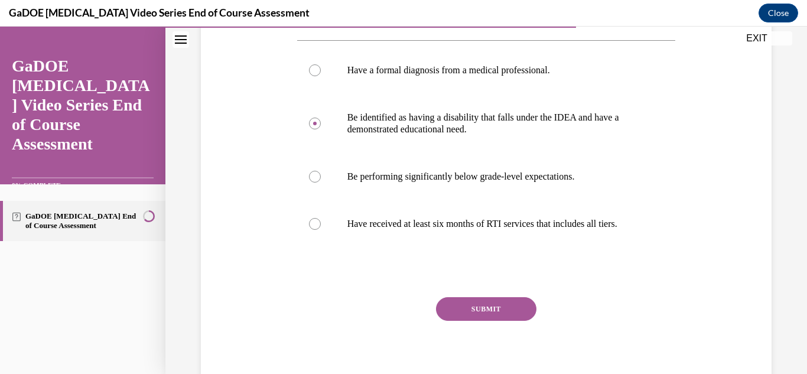
click at [528, 312] on button "SUBMIT" at bounding box center [486, 309] width 100 height 24
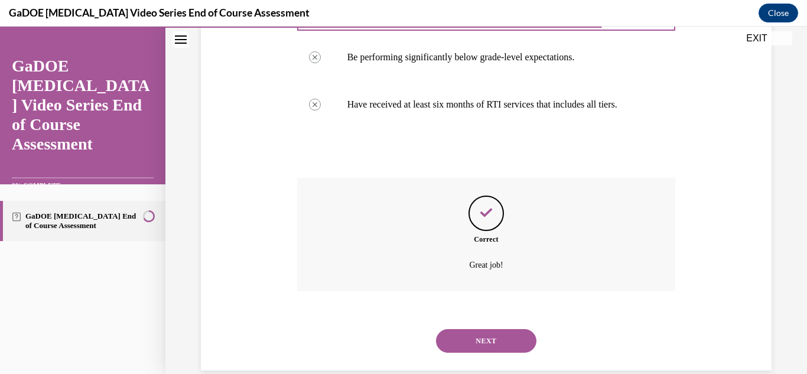
scroll to position [356, 0]
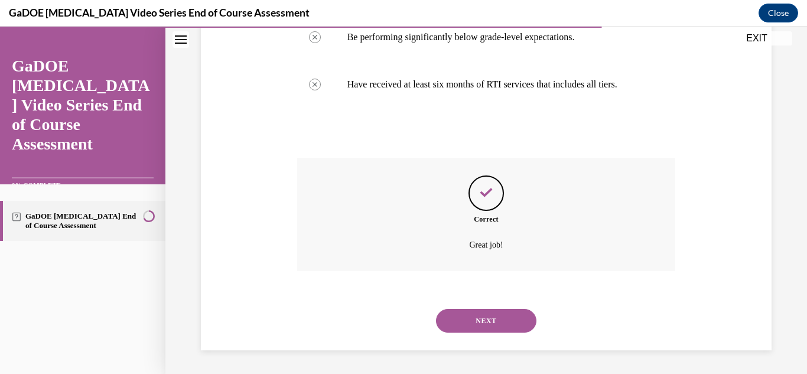
click at [522, 322] on button "NEXT" at bounding box center [486, 321] width 100 height 24
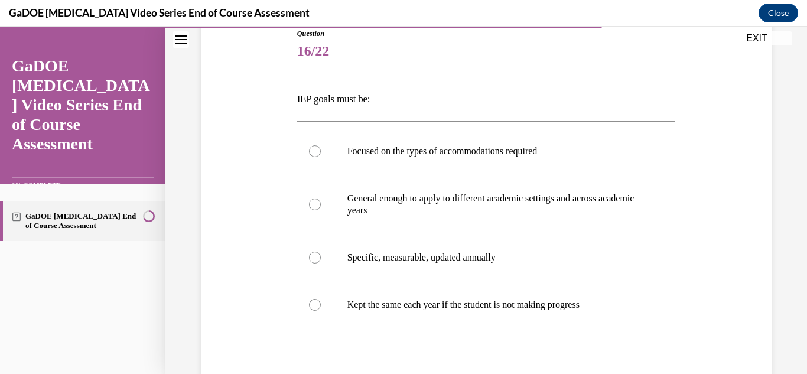
scroll to position [144, 0]
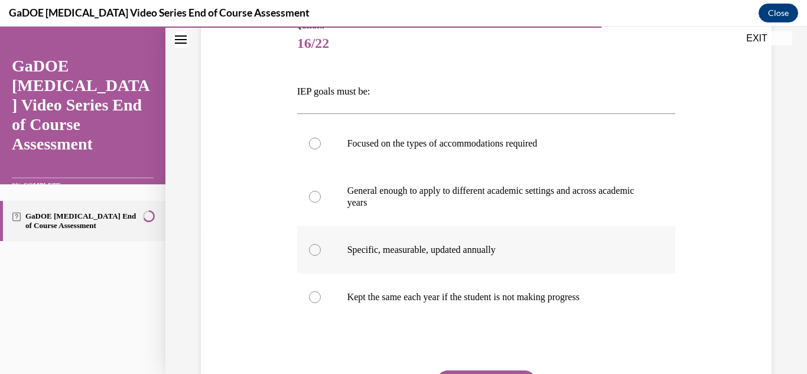
click at [315, 254] on div at bounding box center [315, 250] width 12 height 12
click at [315, 254] on input "Specific, measurable, updated annually" at bounding box center [315, 250] width 12 height 12
radio input "true"
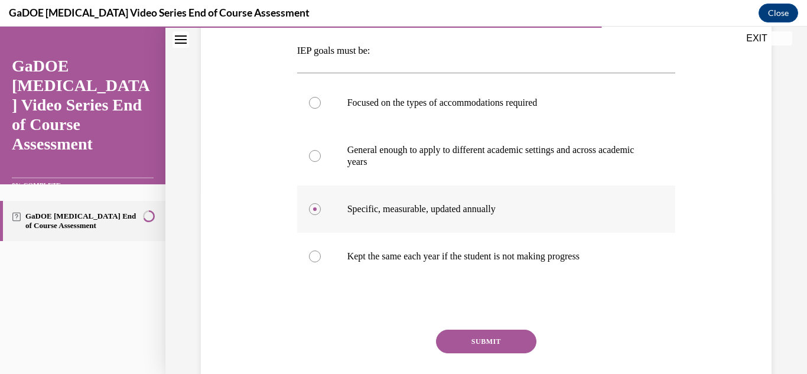
scroll to position [191, 0]
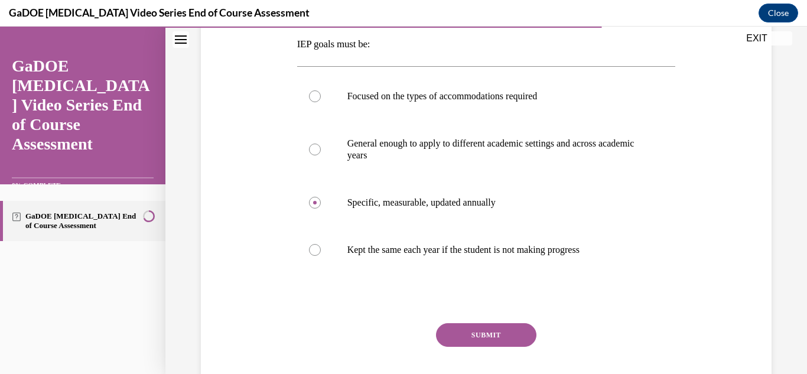
click at [506, 337] on button "SUBMIT" at bounding box center [486, 335] width 100 height 24
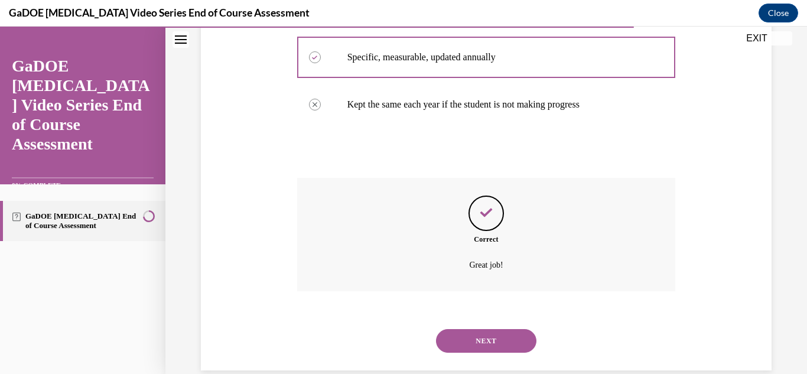
scroll to position [356, 0]
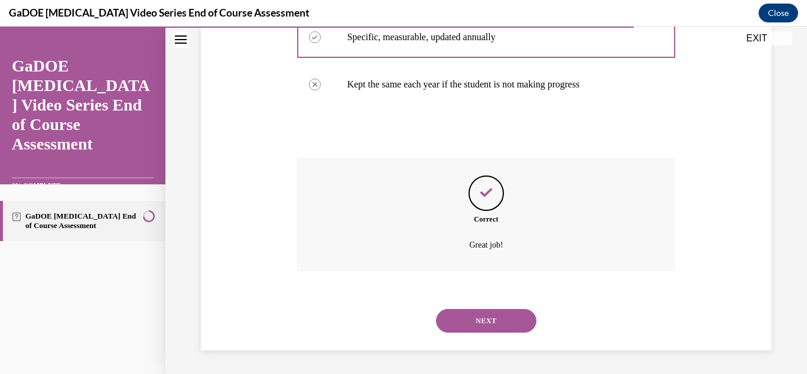
click at [518, 320] on button "NEXT" at bounding box center [486, 321] width 100 height 24
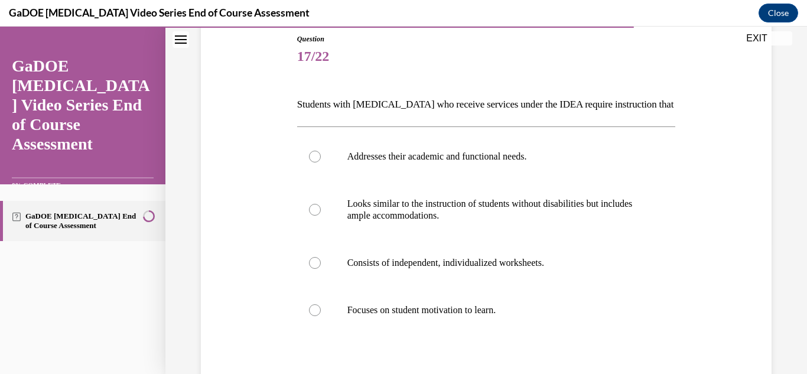
scroll to position [138, 0]
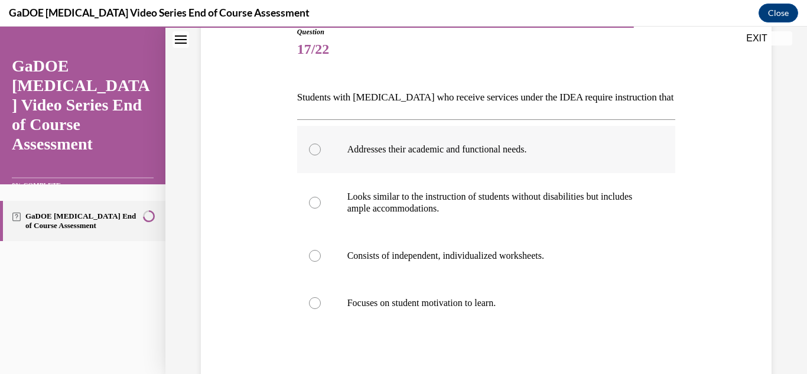
click at [314, 150] on div at bounding box center [315, 150] width 12 height 12
click at [314, 150] on input "Addresses their academic and functional needs." at bounding box center [315, 150] width 12 height 12
radio input "true"
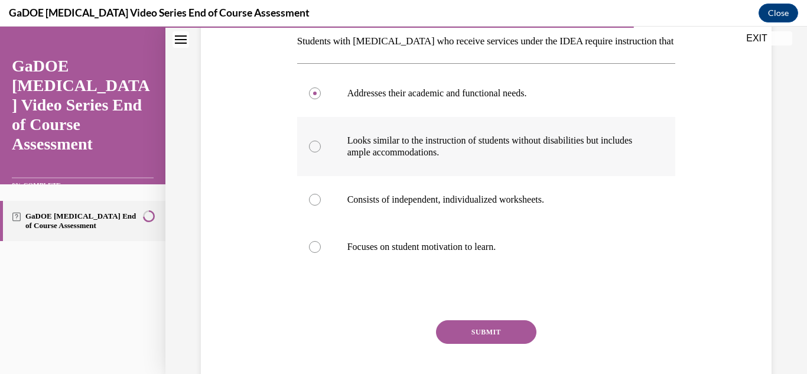
scroll to position [208, 0]
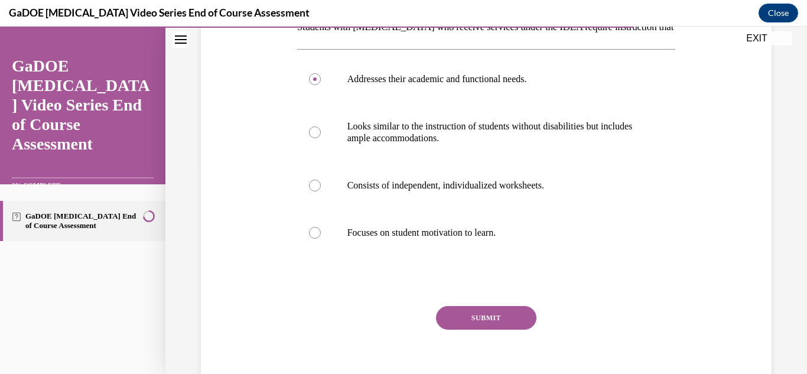
click at [496, 315] on button "SUBMIT" at bounding box center [486, 318] width 100 height 24
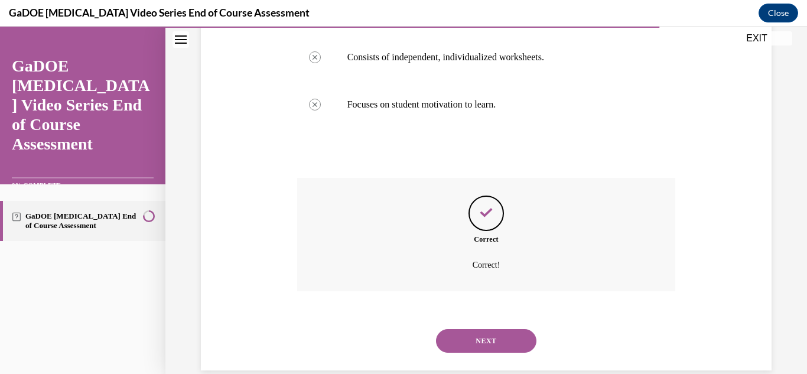
scroll to position [356, 0]
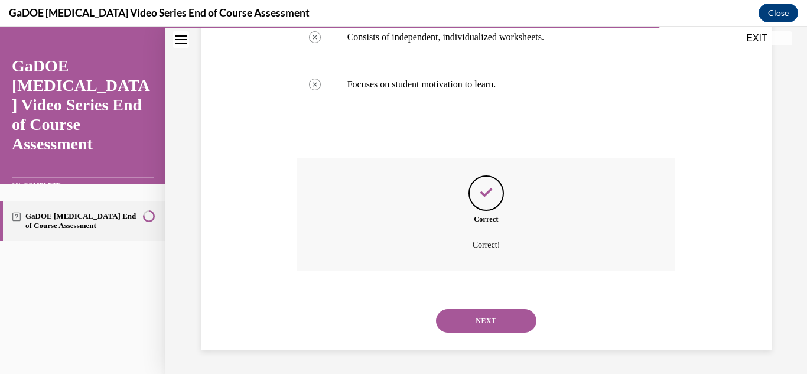
click at [517, 324] on button "NEXT" at bounding box center [486, 321] width 100 height 24
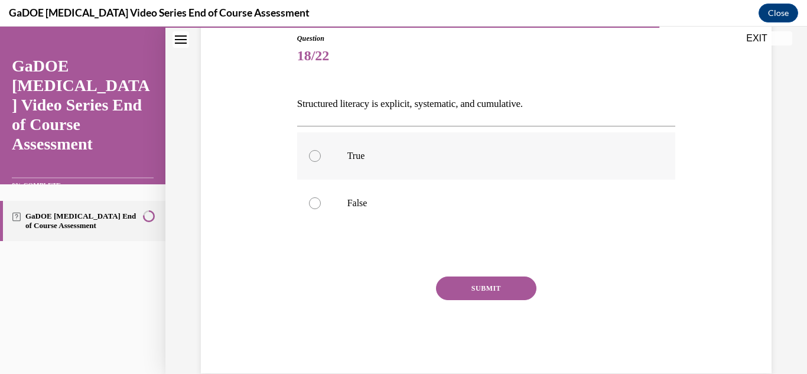
click at [312, 156] on div at bounding box center [315, 156] width 12 height 12
click at [312, 156] on input "True" at bounding box center [315, 156] width 12 height 12
radio input "true"
click at [507, 291] on button "SUBMIT" at bounding box center [486, 288] width 100 height 24
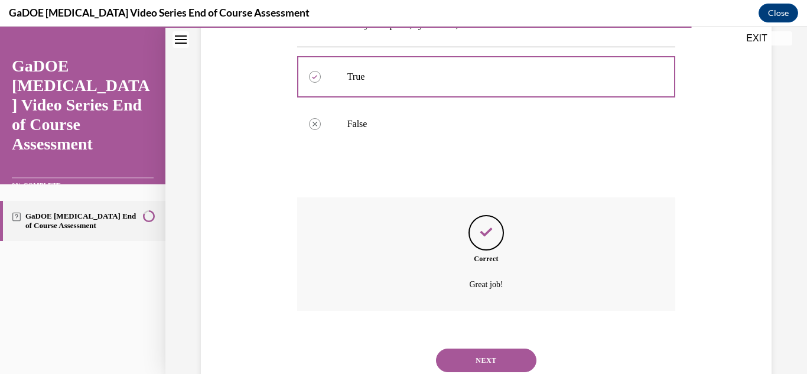
scroll to position [250, 0]
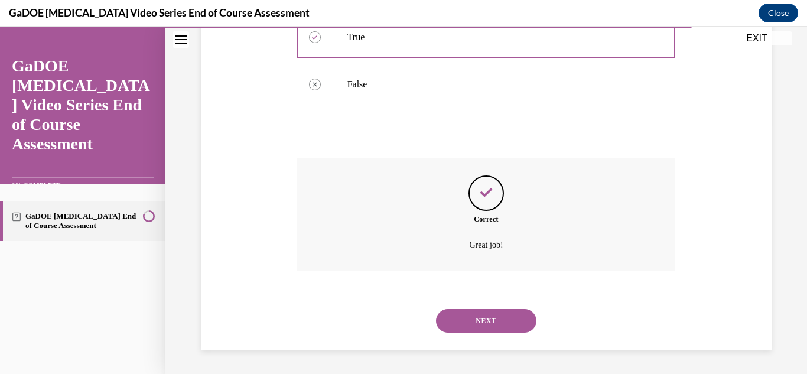
click at [517, 323] on button "NEXT" at bounding box center [486, 321] width 100 height 24
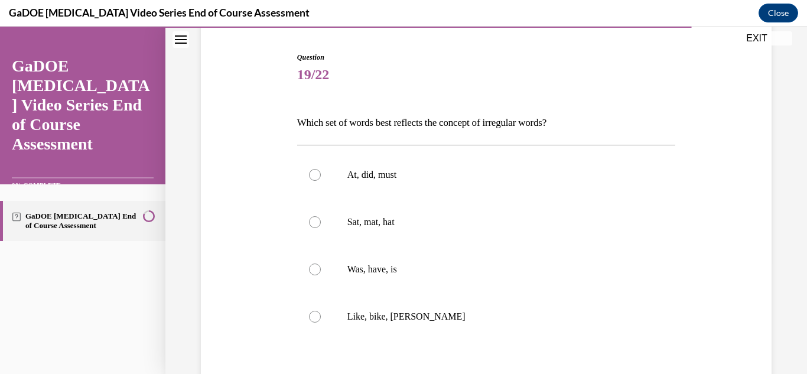
scroll to position [115, 0]
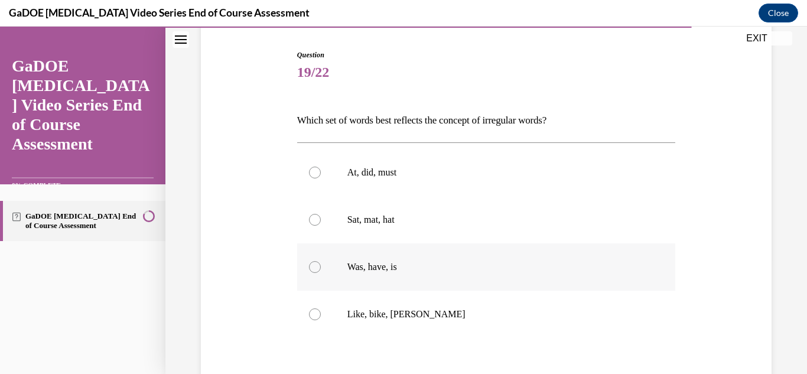
click at [314, 265] on div at bounding box center [315, 267] width 12 height 12
click at [314, 265] on input "Was, have, is" at bounding box center [315, 267] width 12 height 12
radio input "true"
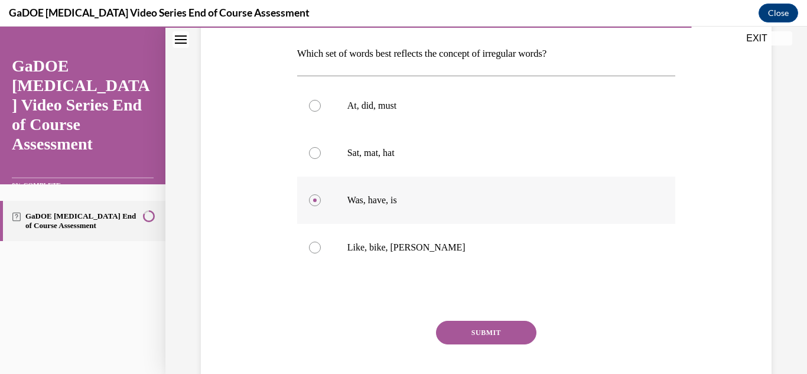
scroll to position [183, 0]
click at [514, 334] on button "SUBMIT" at bounding box center [486, 332] width 100 height 24
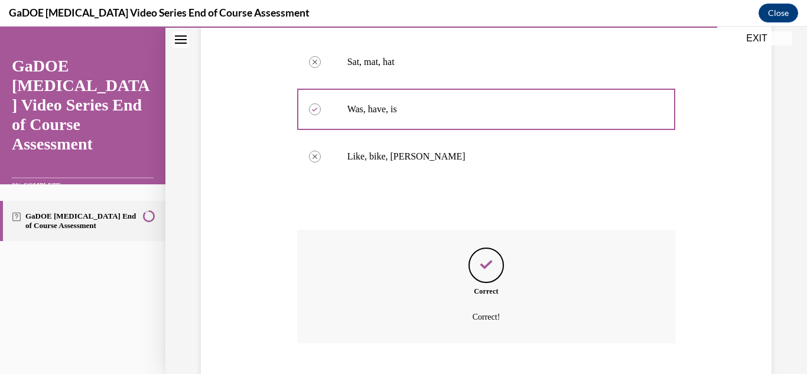
scroll to position [344, 0]
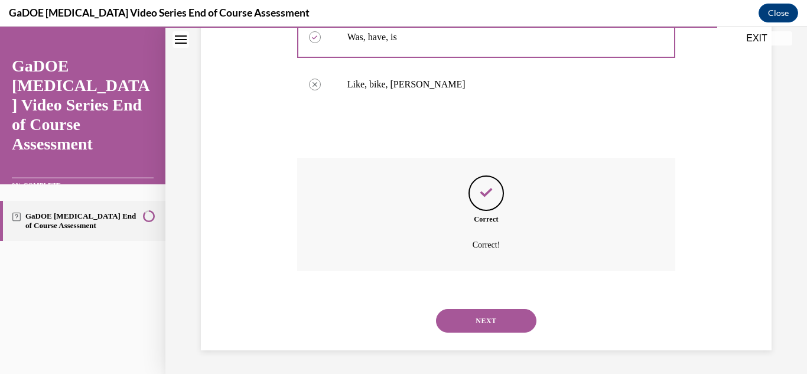
click at [516, 320] on button "NEXT" at bounding box center [486, 321] width 100 height 24
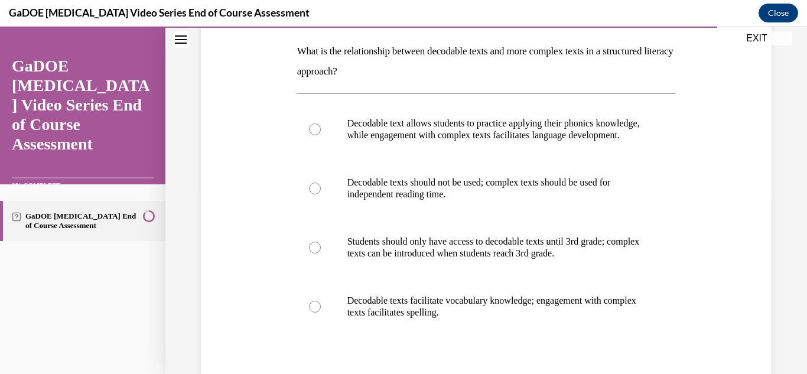
scroll to position [186, 0]
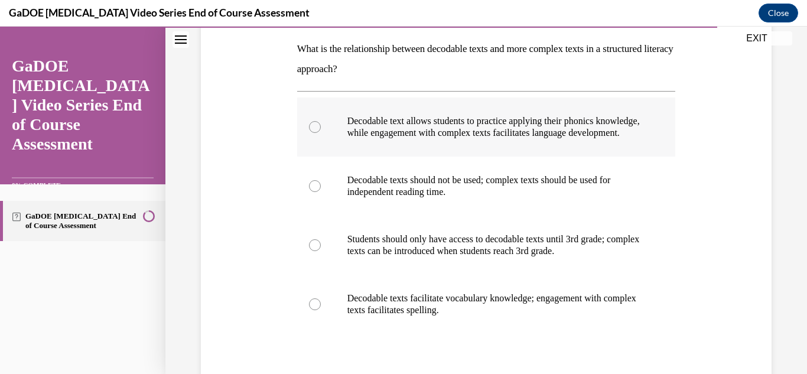
click at [314, 132] on div at bounding box center [315, 127] width 12 height 12
click at [314, 132] on input "Decodable text allows students to practice applying their phonics knowledge, wh…" at bounding box center [315, 127] width 12 height 12
radio input "true"
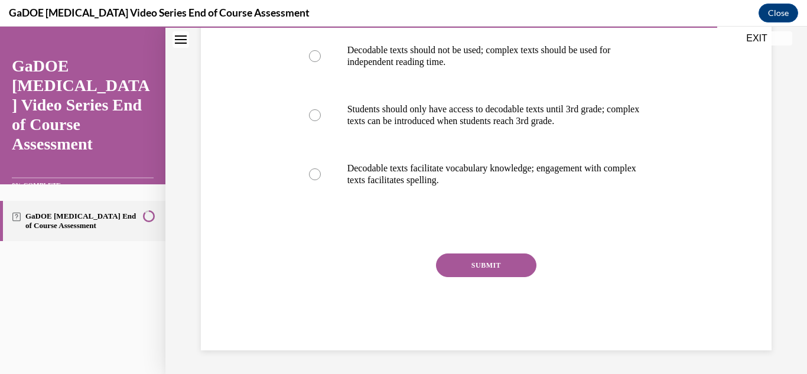
click at [516, 269] on button "SUBMIT" at bounding box center [486, 265] width 100 height 24
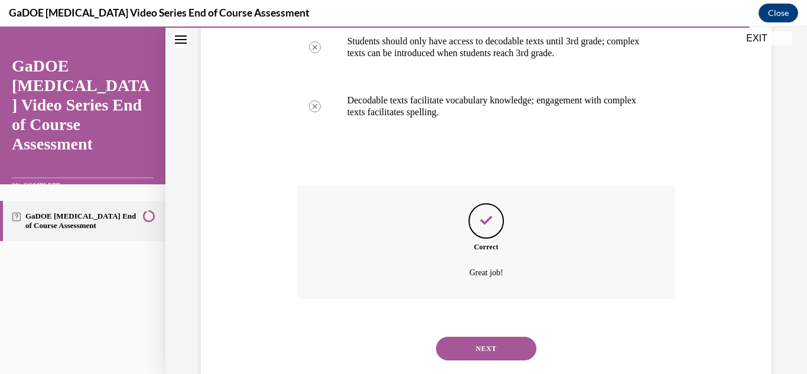
scroll to position [424, 0]
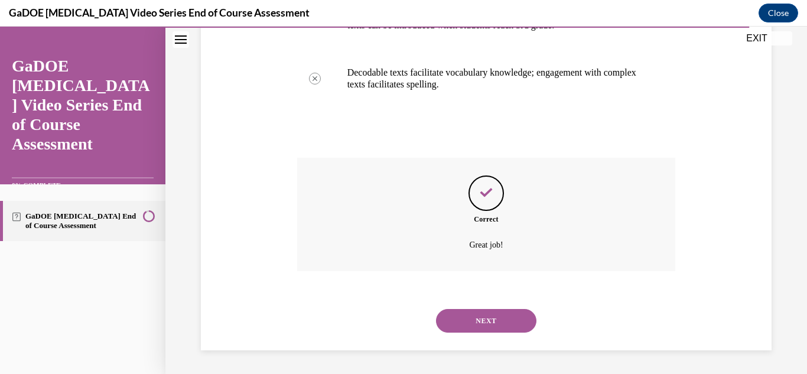
click at [524, 317] on button "NEXT" at bounding box center [486, 321] width 100 height 24
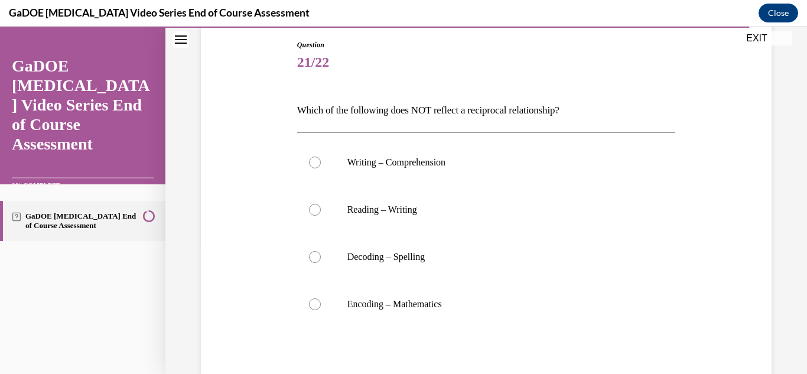
scroll to position [128, 0]
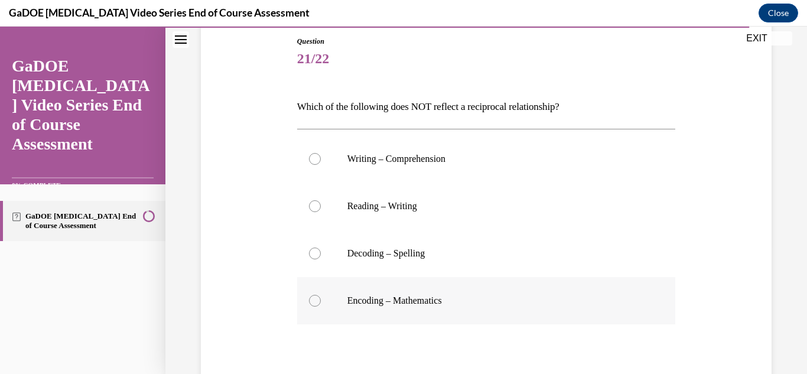
click at [315, 300] on div at bounding box center [315, 301] width 12 height 12
click at [315, 300] on input "Encoding – Mathematics" at bounding box center [315, 301] width 12 height 12
radio input "true"
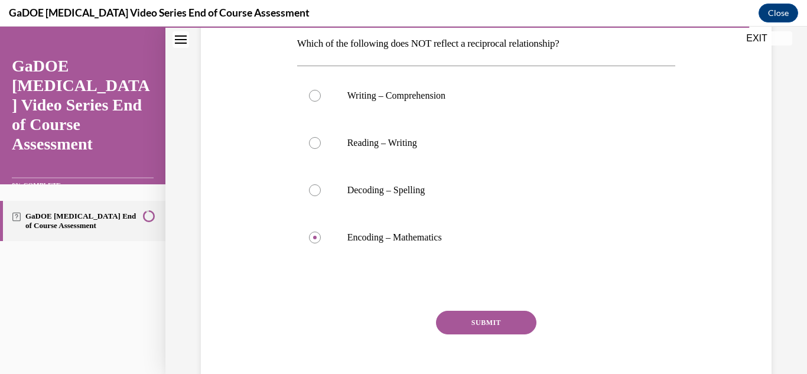
click at [499, 323] on button "SUBMIT" at bounding box center [486, 323] width 100 height 24
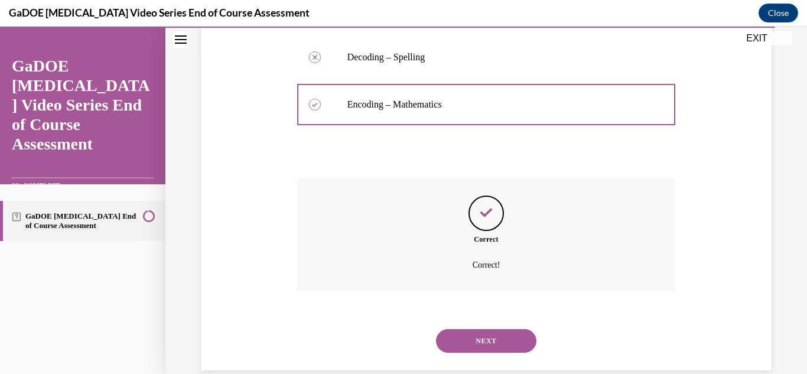
scroll to position [344, 0]
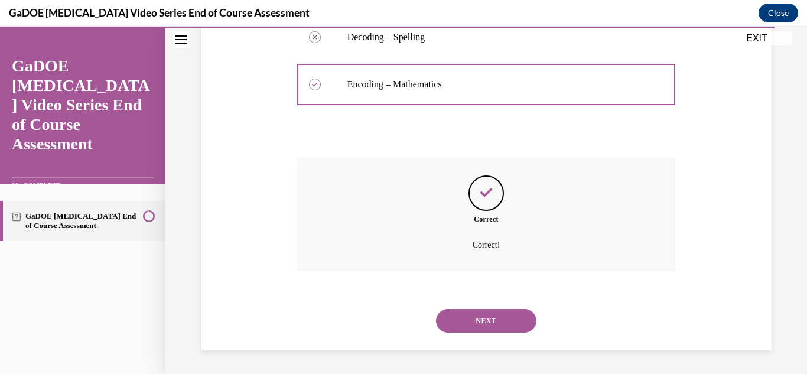
click at [510, 324] on button "NEXT" at bounding box center [486, 321] width 100 height 24
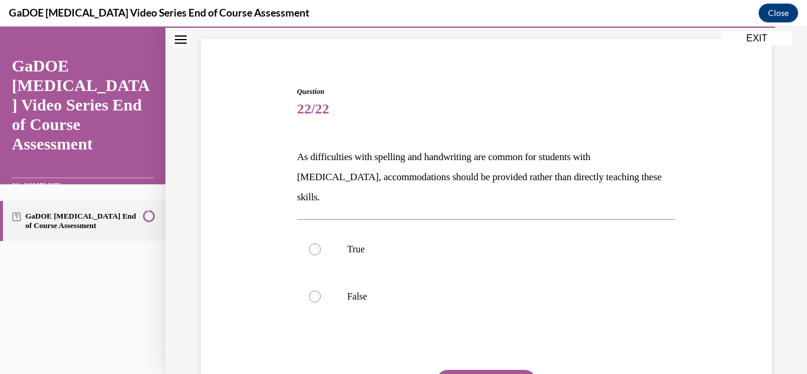
scroll to position [79, 0]
click at [314, 242] on div at bounding box center [315, 248] width 12 height 12
click at [314, 242] on input "True" at bounding box center [315, 248] width 12 height 12
radio input "true"
click at [506, 369] on button "SUBMIT" at bounding box center [486, 381] width 100 height 24
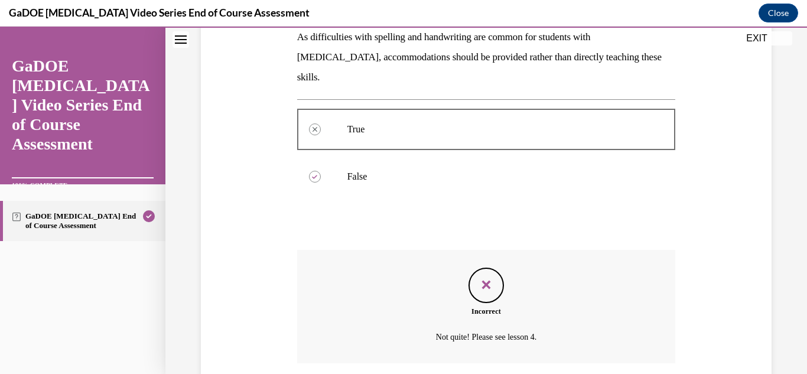
scroll to position [270, 0]
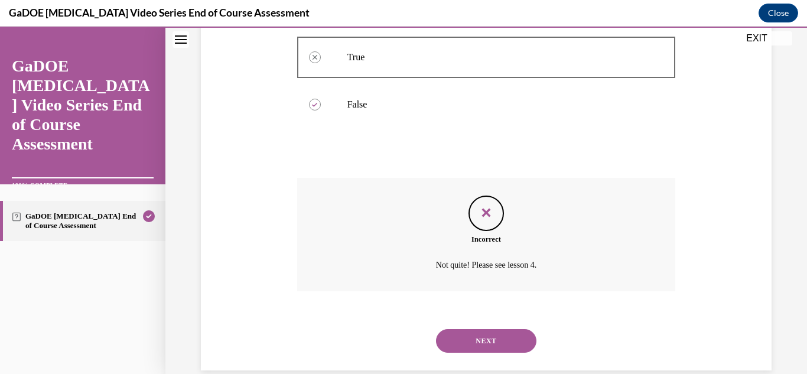
click at [519, 329] on button "NEXT" at bounding box center [486, 341] width 100 height 24
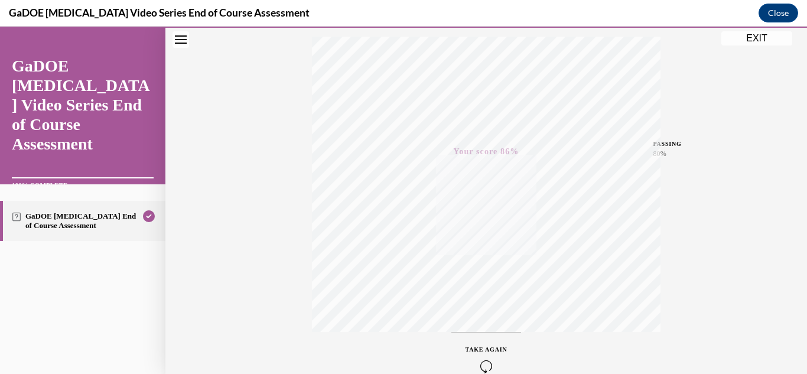
scroll to position [191, 0]
click at [728, 177] on div "Quiz Results PASSING 80% Your score 86% Passed PASSING 80% Your score Your scor…" at bounding box center [486, 90] width 642 height 568
click at [765, 36] on button "EXIT" at bounding box center [756, 38] width 71 height 14
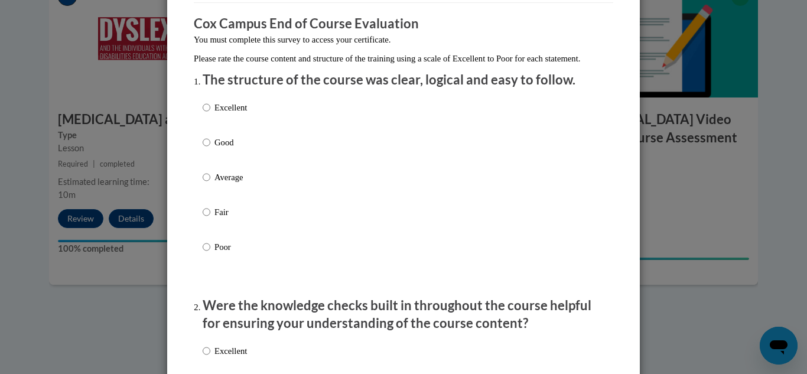
scroll to position [0, 0]
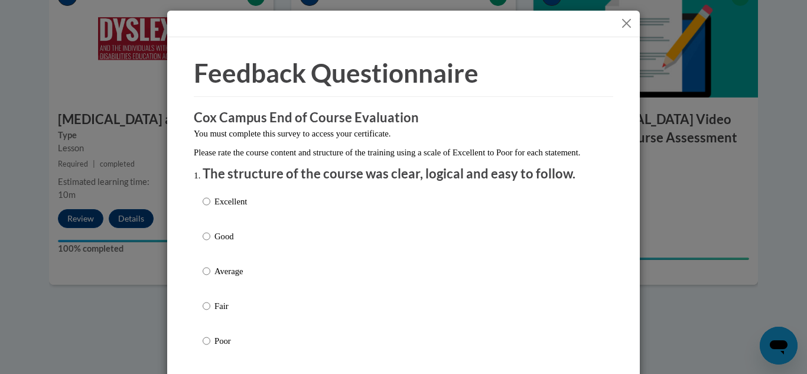
click at [630, 22] on button "Close" at bounding box center [626, 23] width 15 height 15
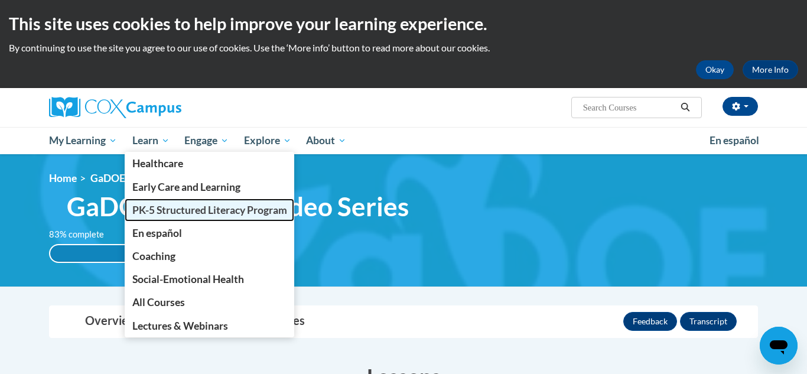
click at [196, 210] on span "PK-5 Structured Literacy Program" at bounding box center [209, 210] width 155 height 12
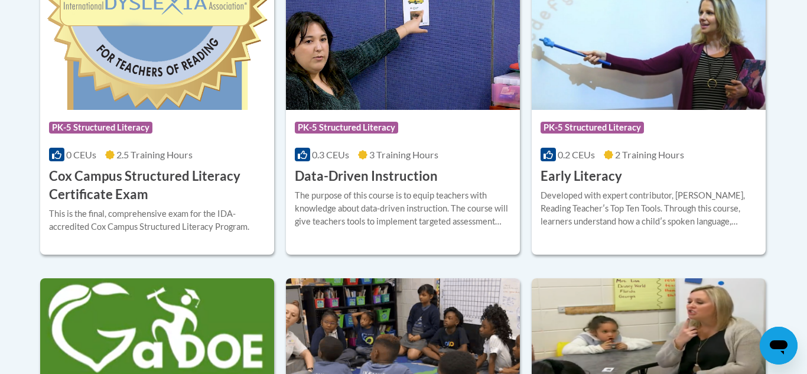
scroll to position [548, 0]
